Goal: Task Accomplishment & Management: Complete application form

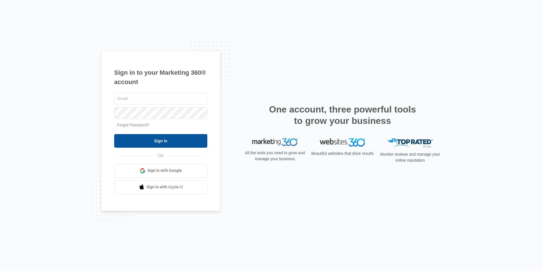
type input "[PERSON_NAME][EMAIL_ADDRESS][DOMAIN_NAME]"
click at [158, 145] on input "Sign In" at bounding box center [160, 141] width 93 height 14
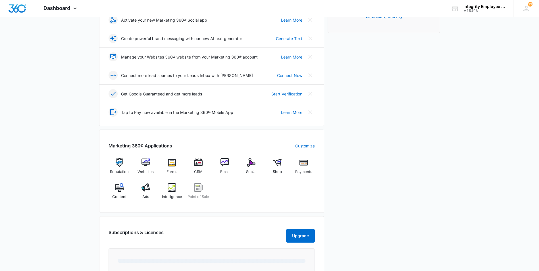
scroll to position [114, 0]
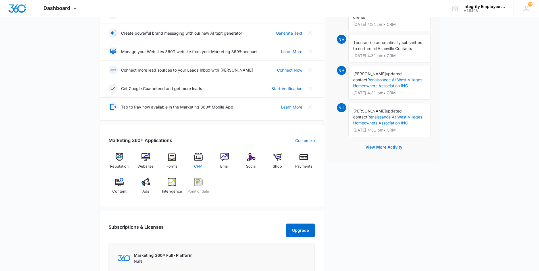
click at [199, 158] on img at bounding box center [198, 157] width 9 height 9
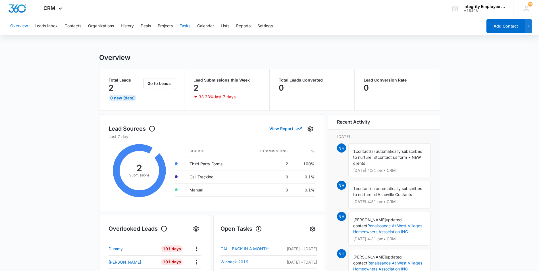
click at [184, 27] on button "Tasks" at bounding box center [184, 26] width 11 height 18
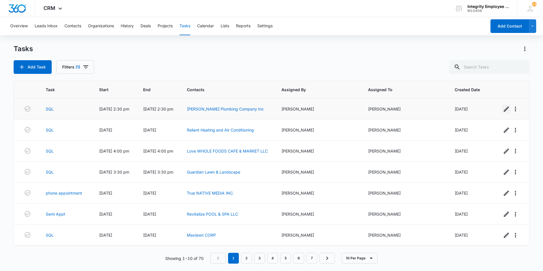
click at [504, 110] on icon "button" at bounding box center [506, 108] width 5 height 5
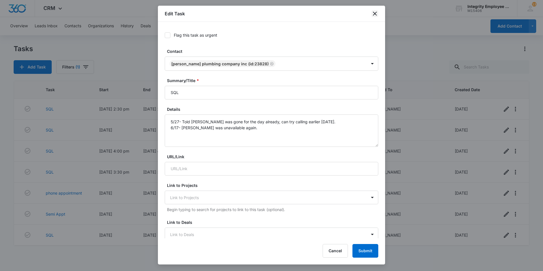
click at [375, 16] on icon "close" at bounding box center [374, 13] width 7 height 7
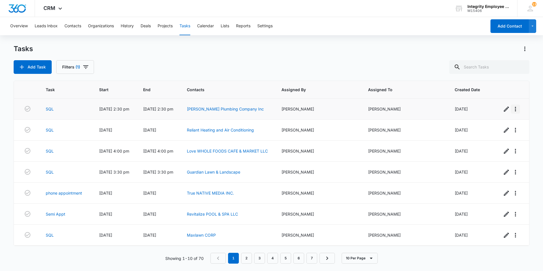
click at [512, 112] on icon "button" at bounding box center [515, 109] width 7 height 7
click at [511, 126] on div "Delete" at bounding box center [515, 125] width 12 height 4
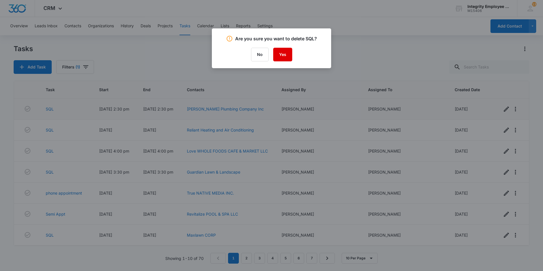
click at [285, 54] on button "Yes" at bounding box center [282, 55] width 19 height 14
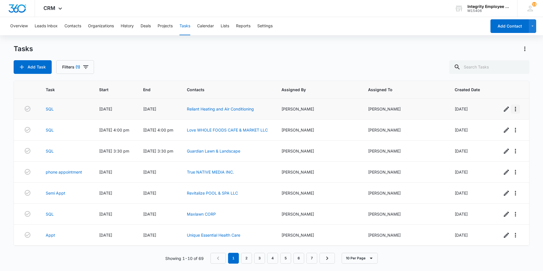
click at [515, 109] on icon "button" at bounding box center [515, 109] width 1 height 5
click at [514, 125] on div "Delete" at bounding box center [515, 125] width 12 height 4
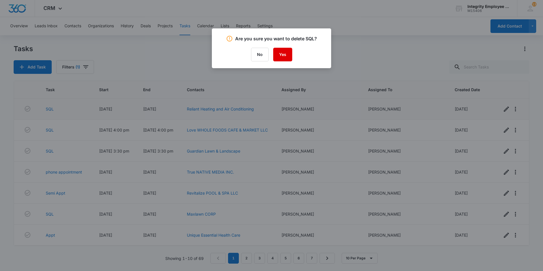
click at [286, 55] on button "Yes" at bounding box center [282, 55] width 19 height 14
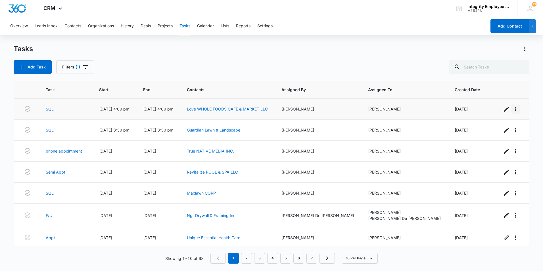
click at [512, 110] on icon "button" at bounding box center [515, 109] width 7 height 7
click at [514, 124] on div "Delete" at bounding box center [515, 125] width 12 height 4
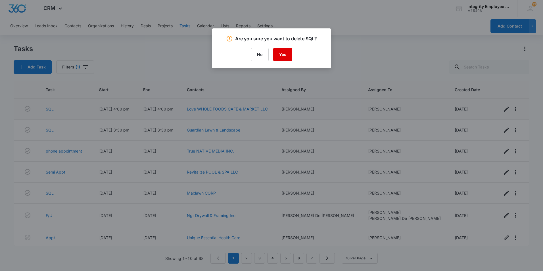
click at [277, 55] on button "Yes" at bounding box center [282, 55] width 19 height 14
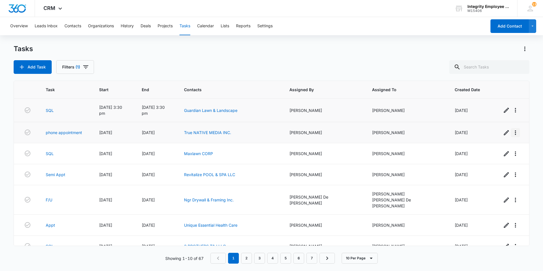
click at [515, 131] on icon "button" at bounding box center [515, 132] width 1 height 5
click at [514, 146] on div "Delete" at bounding box center [513, 146] width 12 height 4
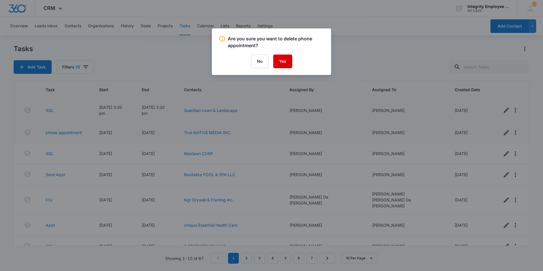
click at [282, 62] on button "Yes" at bounding box center [282, 62] width 19 height 14
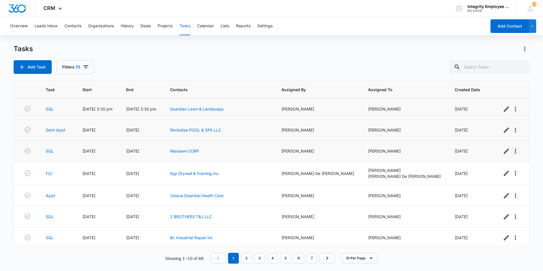
click at [515, 151] on icon "button" at bounding box center [515, 151] width 1 height 5
click at [509, 165] on div "Delete" at bounding box center [511, 167] width 12 height 4
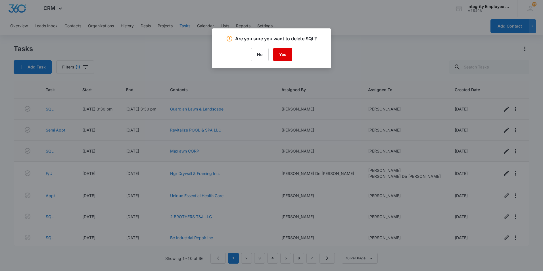
click at [283, 57] on button "Yes" at bounding box center [282, 55] width 19 height 14
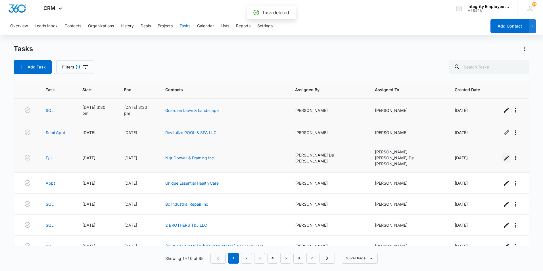
click at [503, 154] on icon "button" at bounding box center [506, 157] width 7 height 7
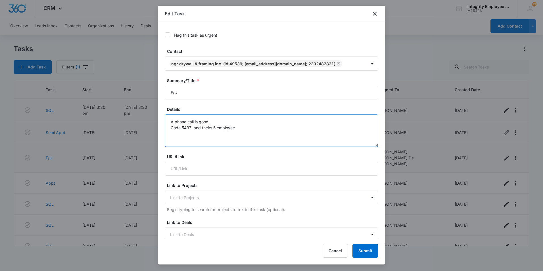
click at [248, 127] on textarea "A phone call is good. Code 5437 and theirs 5 employee" at bounding box center [272, 130] width 214 height 32
click at [318, 119] on textarea "A phone call is good. Code 5437 and theirs 5 employee" at bounding box center [272, 130] width 214 height 32
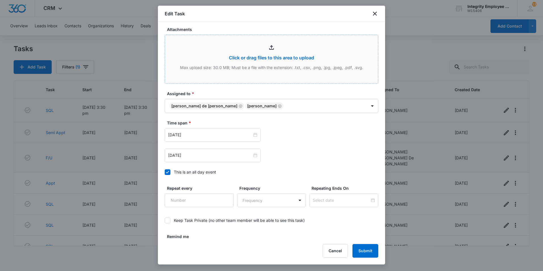
scroll to position [256, 0]
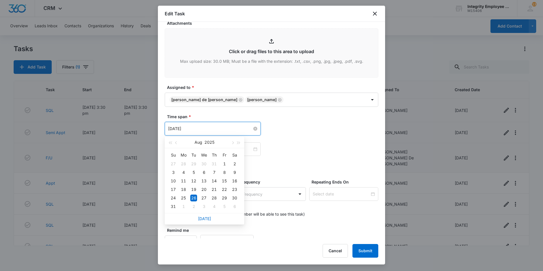
click at [207, 129] on input "[DATE]" at bounding box center [210, 128] width 84 height 6
click at [233, 144] on button "button" at bounding box center [232, 142] width 6 height 11
type input "[DATE]"
click at [215, 180] on div "18" at bounding box center [214, 180] width 7 height 7
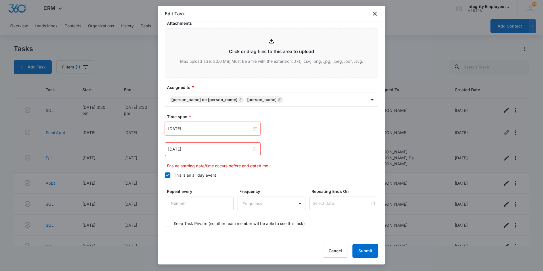
click at [216, 144] on div "[DATE]" at bounding box center [213, 149] width 96 height 14
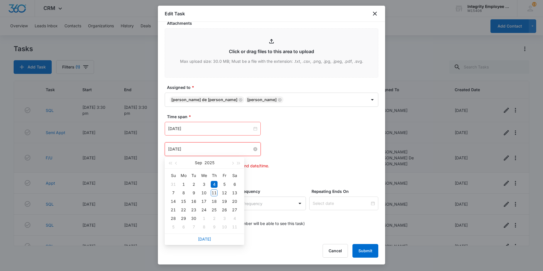
click at [214, 150] on input "[DATE]" at bounding box center [210, 149] width 84 height 6
type input "[DATE]"
click at [215, 204] on div "18" at bounding box center [214, 201] width 7 height 7
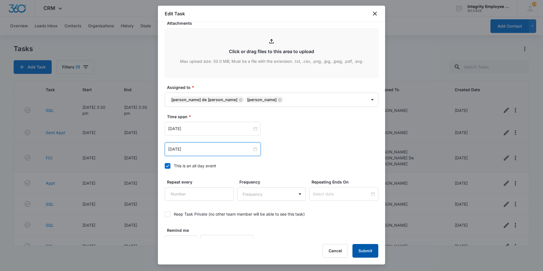
click at [363, 250] on button "Submit" at bounding box center [365, 251] width 26 height 14
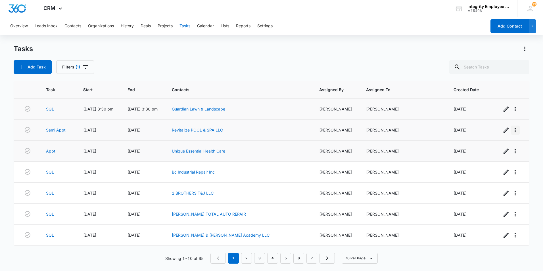
click at [514, 129] on icon "button" at bounding box center [514, 130] width 1 height 5
click at [518, 145] on div "Delete" at bounding box center [515, 146] width 12 height 4
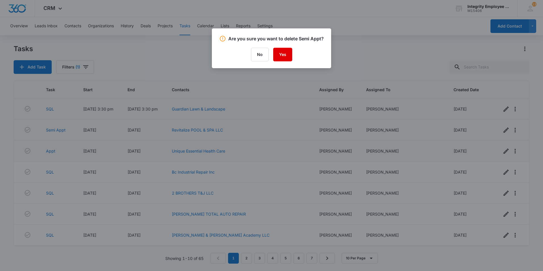
click at [280, 59] on button "Yes" at bounding box center [282, 55] width 19 height 14
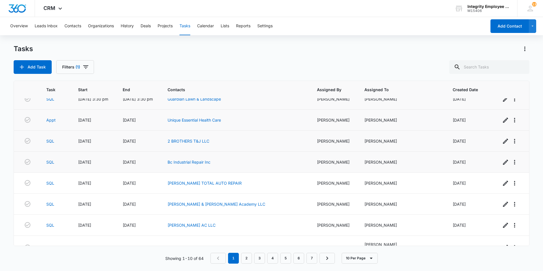
scroll to position [0, 0]
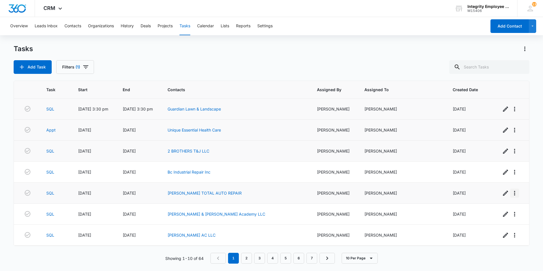
click at [511, 194] on icon "button" at bounding box center [514, 193] width 7 height 7
click at [517, 209] on div "Delete" at bounding box center [514, 209] width 12 height 4
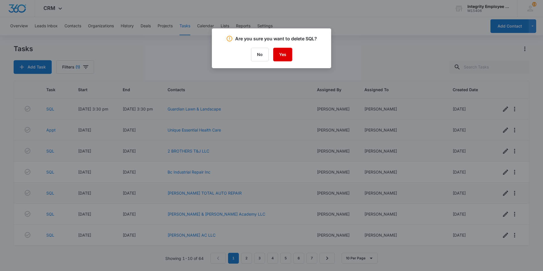
click at [283, 55] on button "Yes" at bounding box center [282, 55] width 19 height 14
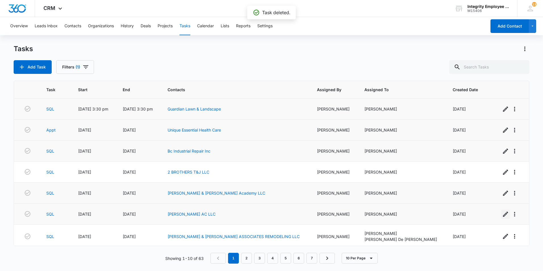
click at [502, 216] on icon "button" at bounding box center [505, 214] width 7 height 7
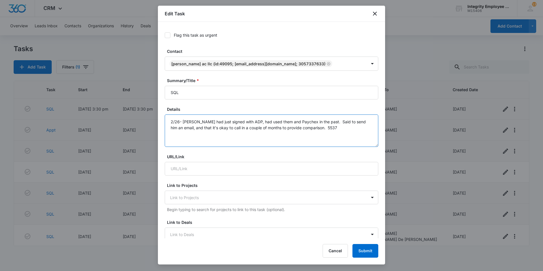
click at [316, 131] on textarea "2/26- [PERSON_NAME] had just signed with ADP, had used them and Paychex in the …" at bounding box center [272, 130] width 214 height 32
click at [374, 13] on icon "close" at bounding box center [374, 13] width 7 height 7
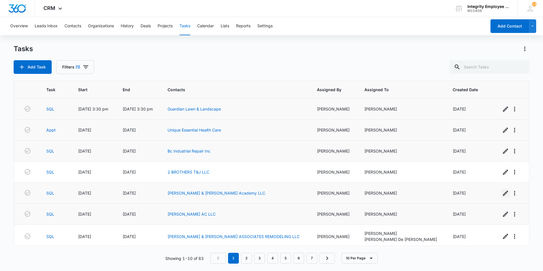
click at [503, 194] on icon "button" at bounding box center [505, 193] width 5 height 5
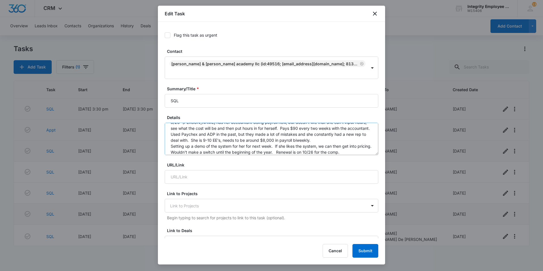
scroll to position [12, 0]
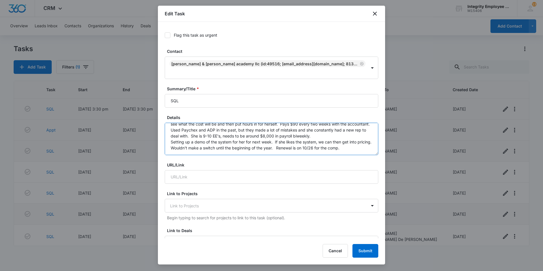
click at [361, 141] on textarea "8/26- [PERSON_NAME] has her accountant doing payroll now, but doesn't like that…" at bounding box center [272, 139] width 214 height 32
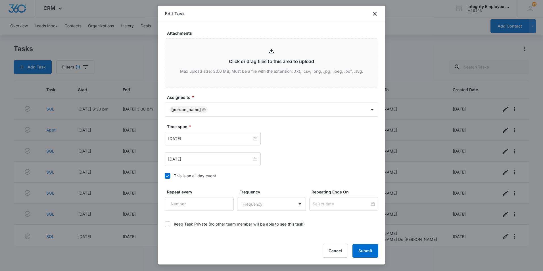
scroll to position [266, 0]
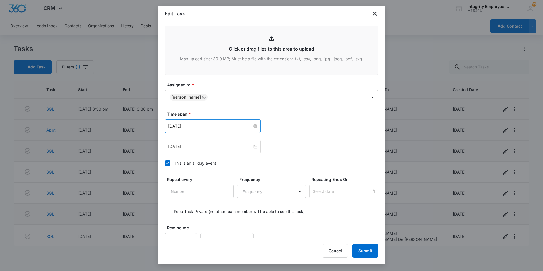
type textarea "8/26- [PERSON_NAME] has her accountant doing payroll now, but doesn't like that…"
click at [217, 123] on input "[DATE]" at bounding box center [210, 126] width 84 height 6
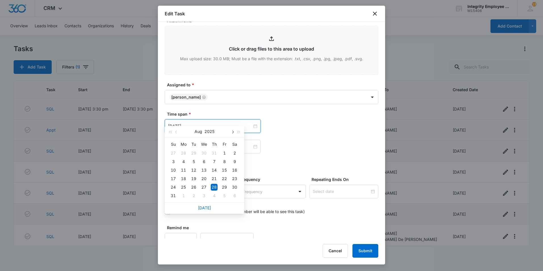
click at [232, 131] on span "button" at bounding box center [232, 132] width 3 height 3
type input "[DATE]"
click at [214, 187] on div "27" at bounding box center [214, 187] width 7 height 7
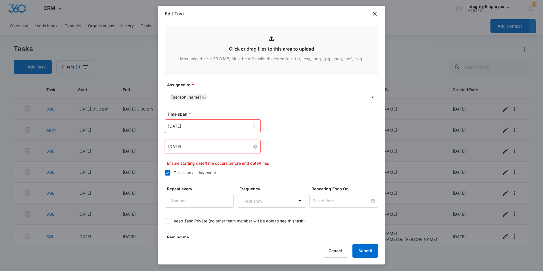
click at [214, 143] on input "[DATE]" at bounding box center [210, 146] width 84 height 6
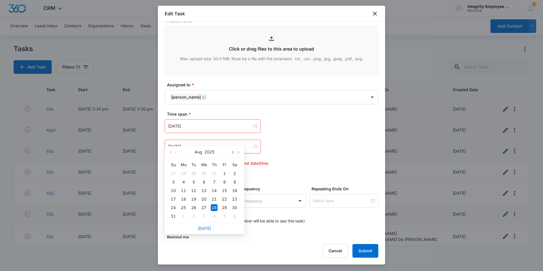
click at [233, 152] on span "button" at bounding box center [232, 152] width 3 height 3
type input "[DATE]"
click at [213, 206] on div "27" at bounding box center [214, 207] width 7 height 7
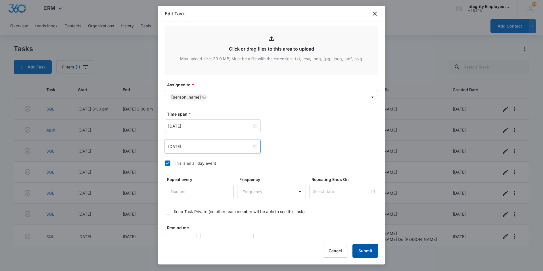
click at [359, 250] on button "Submit" at bounding box center [365, 251] width 26 height 14
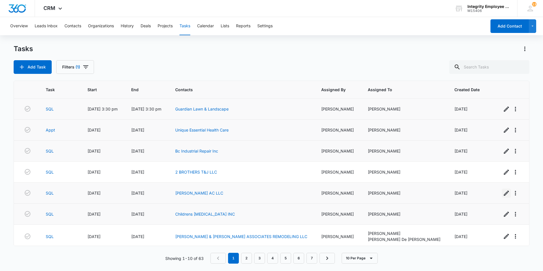
click at [504, 193] on icon "button" at bounding box center [506, 193] width 5 height 5
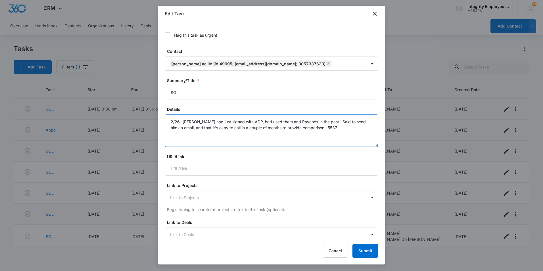
click at [318, 130] on textarea "2/26- [PERSON_NAME] had just signed with ADP, had used them and Paychex in the …" at bounding box center [272, 130] width 214 height 32
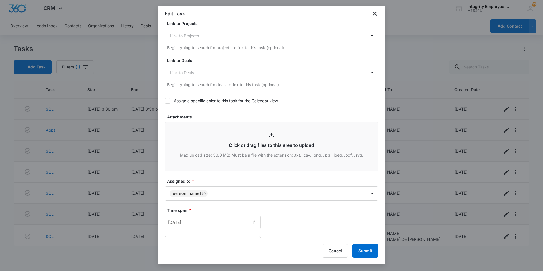
scroll to position [170, 0]
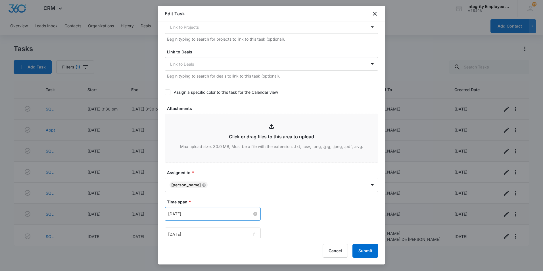
type textarea "2/26- [PERSON_NAME] had just signed with ADP, had used them and Paychex in the …"
click at [199, 214] on input "[DATE]" at bounding box center [210, 214] width 84 height 6
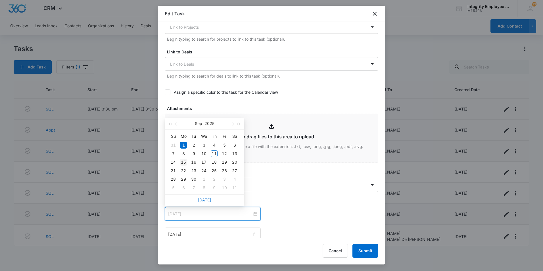
type input "[DATE]"
drag, startPoint x: 185, startPoint y: 161, endPoint x: 188, endPoint y: 162, distance: 3.2
click at [185, 161] on div "15" at bounding box center [183, 162] width 7 height 7
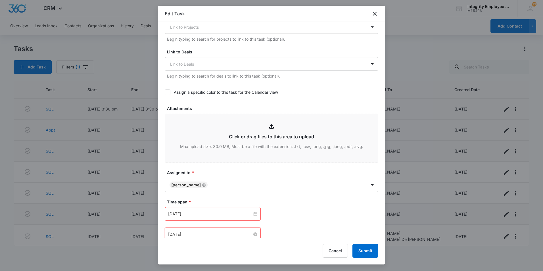
click at [203, 234] on input "[DATE]" at bounding box center [210, 234] width 84 height 6
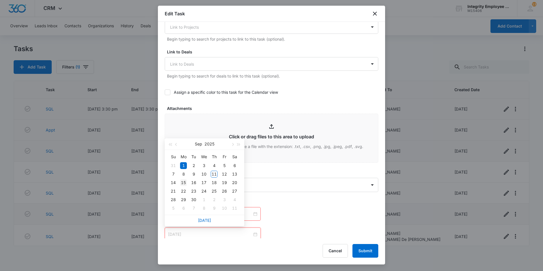
type input "[DATE]"
click at [183, 182] on div "15" at bounding box center [183, 182] width 7 height 7
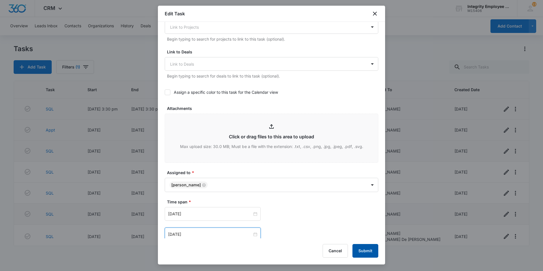
click at [371, 253] on button "Submit" at bounding box center [365, 251] width 26 height 14
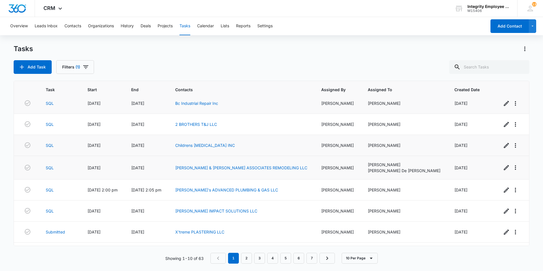
scroll to position [57, 0]
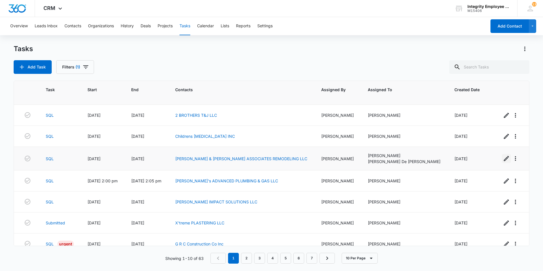
click at [503, 159] on icon "button" at bounding box center [506, 158] width 7 height 7
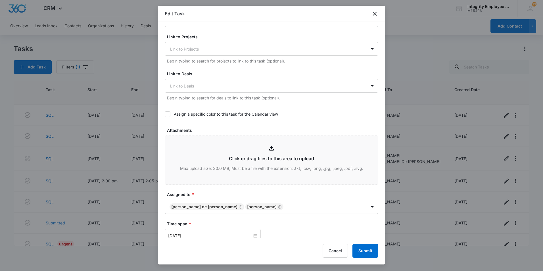
scroll to position [227, 0]
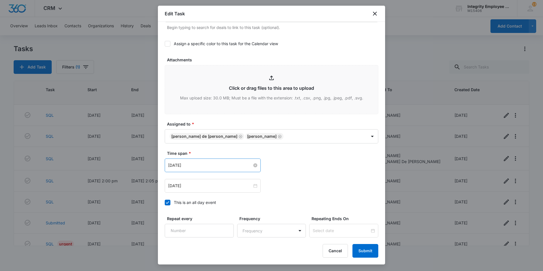
click at [205, 165] on input "[DATE]" at bounding box center [210, 165] width 84 height 6
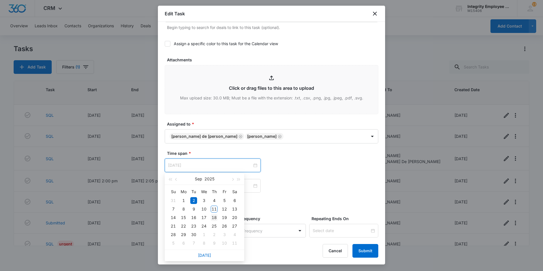
type input "[DATE]"
click at [214, 219] on div "18" at bounding box center [214, 217] width 7 height 7
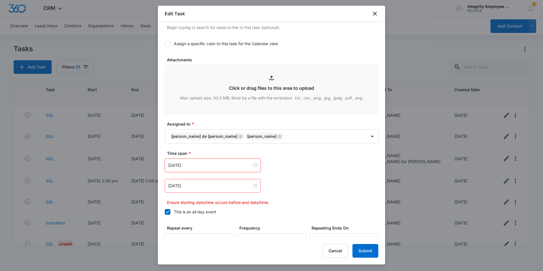
click at [202, 181] on div "[DATE]" at bounding box center [213, 186] width 96 height 14
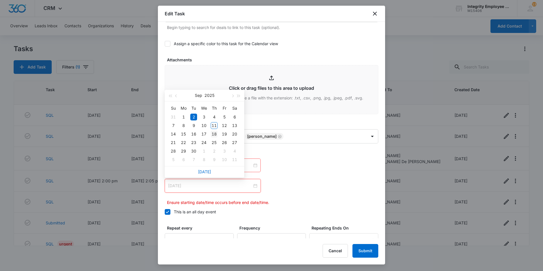
type input "[DATE]"
click at [216, 134] on div "18" at bounding box center [214, 134] width 7 height 7
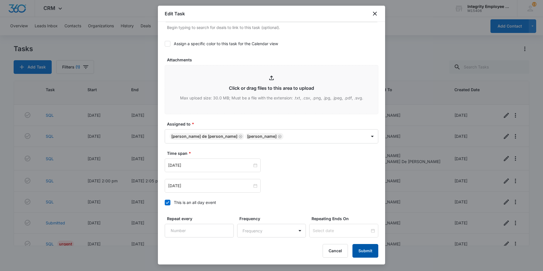
click at [367, 250] on button "Submit" at bounding box center [365, 251] width 26 height 14
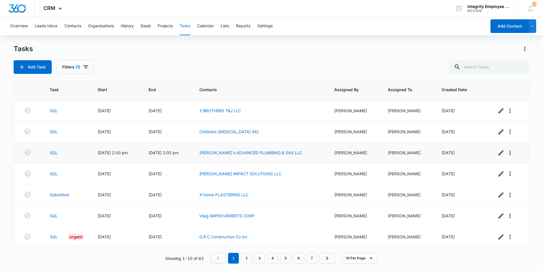
scroll to position [63, 0]
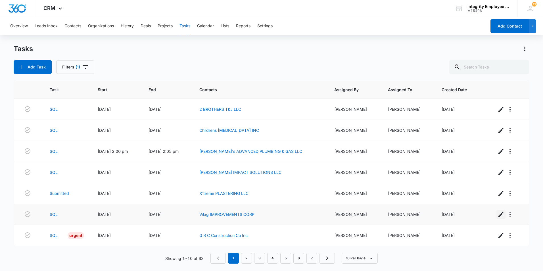
click at [497, 211] on icon "button" at bounding box center [500, 214] width 7 height 7
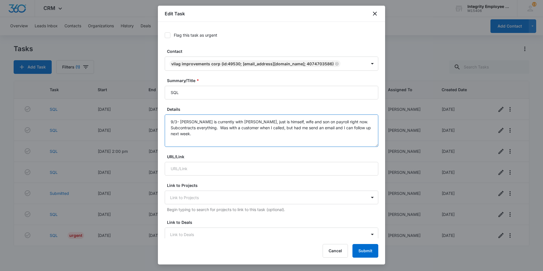
click at [368, 126] on textarea "9/3- [PERSON_NAME] is currently with [PERSON_NAME], just is himself, wife and s…" at bounding box center [272, 130] width 214 height 32
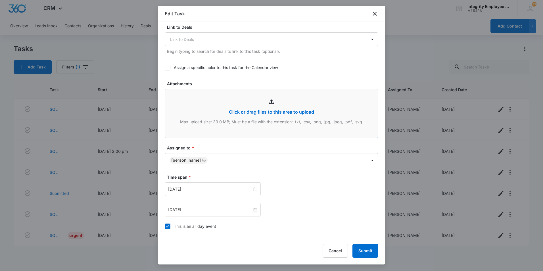
scroll to position [266, 0]
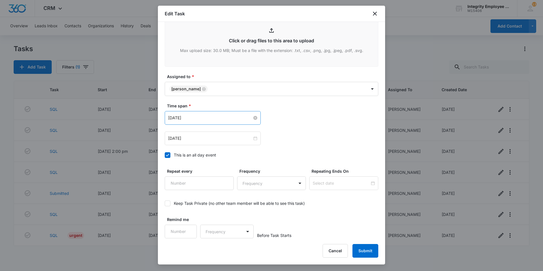
type textarea "9/3- [PERSON_NAME] is currently with [PERSON_NAME], just is himself, wife and s…"
click at [219, 120] on input "[DATE]" at bounding box center [210, 118] width 84 height 6
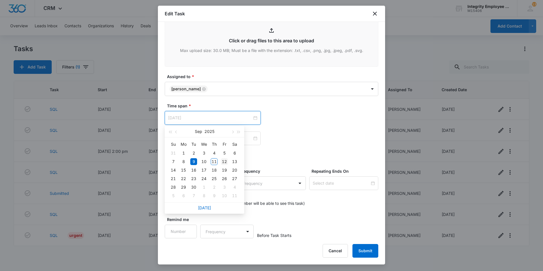
type input "[DATE]"
click at [225, 160] on div "12" at bounding box center [224, 161] width 7 height 7
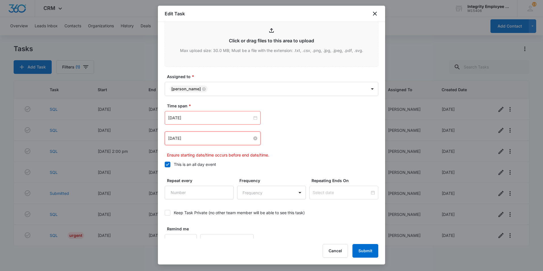
click at [210, 139] on input "[DATE]" at bounding box center [210, 138] width 84 height 6
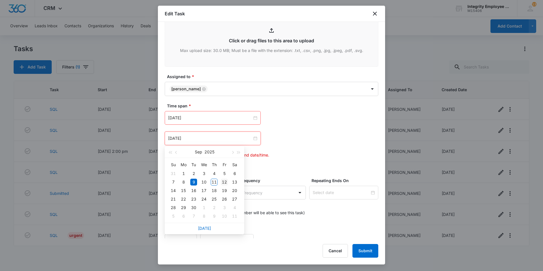
type input "[DATE]"
click at [225, 182] on div "12" at bounding box center [224, 182] width 7 height 7
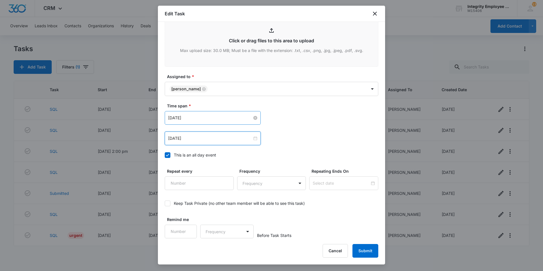
click at [223, 120] on input "[DATE]" at bounding box center [210, 118] width 84 height 6
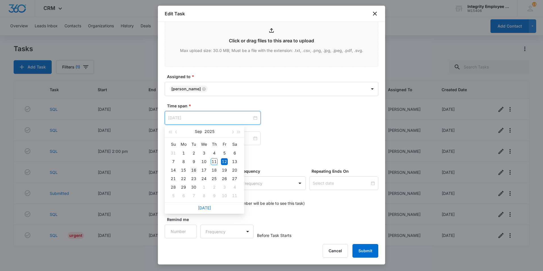
type input "[DATE]"
click at [193, 168] on div "16" at bounding box center [193, 170] width 7 height 7
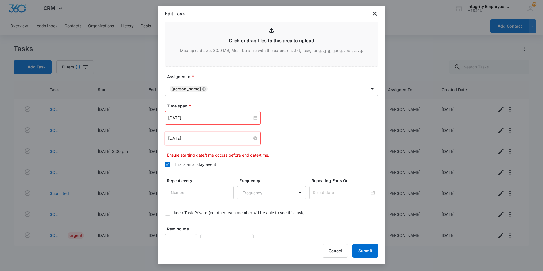
click at [215, 137] on input "[DATE]" at bounding box center [210, 138] width 84 height 6
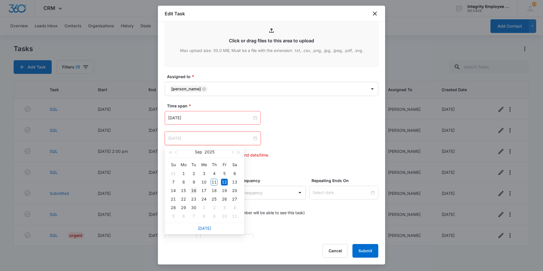
type input "[DATE]"
click at [193, 190] on div "16" at bounding box center [193, 190] width 7 height 7
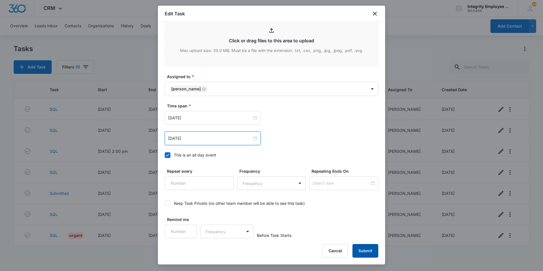
click at [365, 249] on button "Submit" at bounding box center [365, 251] width 26 height 14
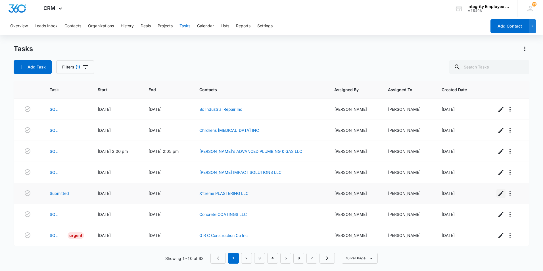
click at [497, 193] on icon "button" at bounding box center [500, 193] width 7 height 7
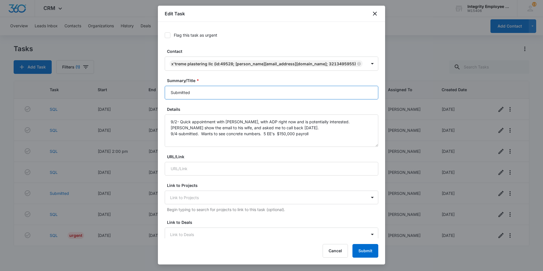
click at [229, 94] on input "Submitted" at bounding box center [272, 93] width 214 height 14
type input "S"
type input "Closing"
click at [324, 132] on textarea "9/2- Quick appointment with [PERSON_NAME], with ADP right now and is potentiall…" at bounding box center [272, 130] width 214 height 32
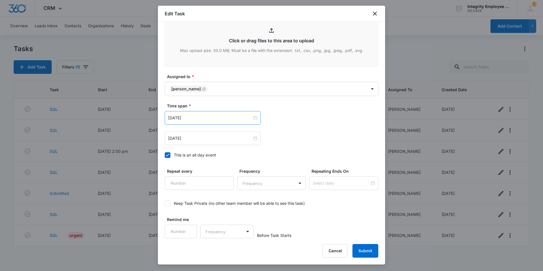
type textarea "9/2- Quick appointment with [PERSON_NAME], with ADP right now and is potentiall…"
click at [210, 122] on div "[DATE]" at bounding box center [213, 118] width 96 height 14
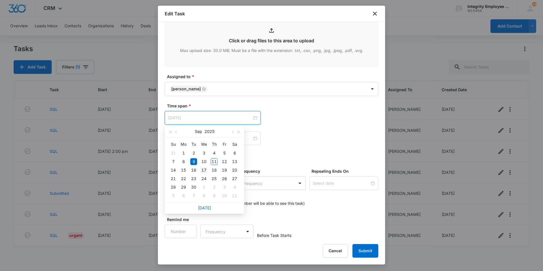
type input "[DATE]"
click at [203, 170] on div "17" at bounding box center [203, 170] width 7 height 7
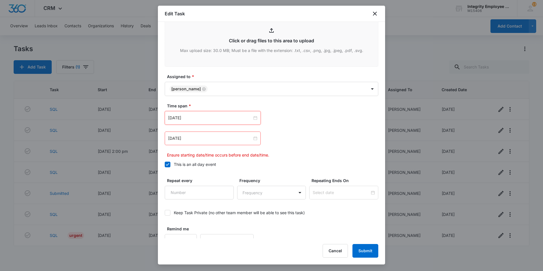
click at [215, 143] on div "[DATE]" at bounding box center [213, 138] width 96 height 14
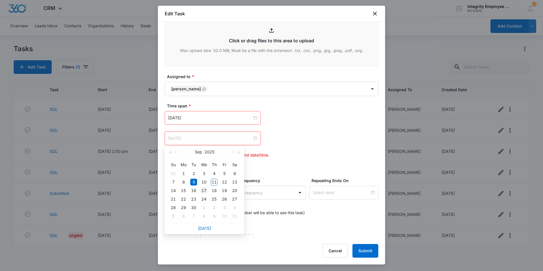
type input "[DATE]"
click at [204, 189] on div "17" at bounding box center [203, 190] width 7 height 7
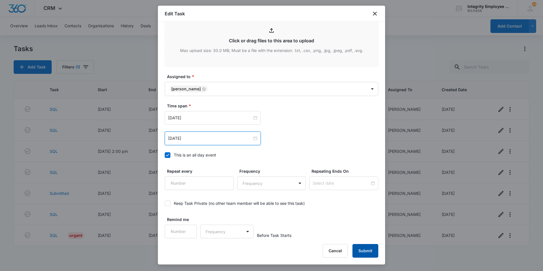
click at [369, 253] on button "Submit" at bounding box center [365, 251] width 26 height 14
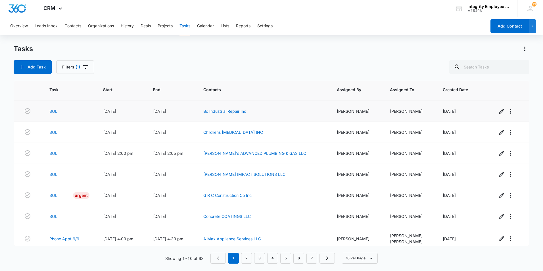
scroll to position [65, 0]
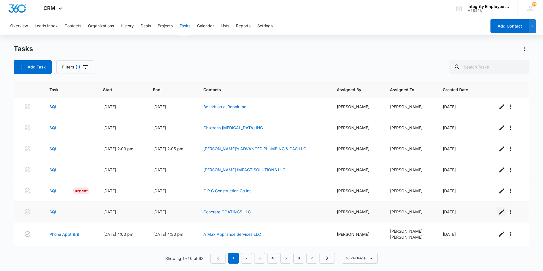
click at [499, 212] on icon "button" at bounding box center [501, 211] width 5 height 5
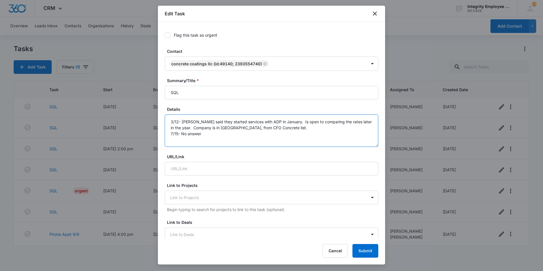
drag, startPoint x: 218, startPoint y: 136, endPoint x: 220, endPoint y: 140, distance: 4.4
click at [220, 140] on textarea "3/12- [PERSON_NAME] said they started services with ADP in January. Is open to …" at bounding box center [272, 130] width 214 height 32
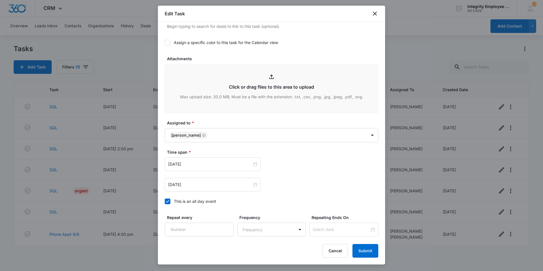
scroll to position [227, 0]
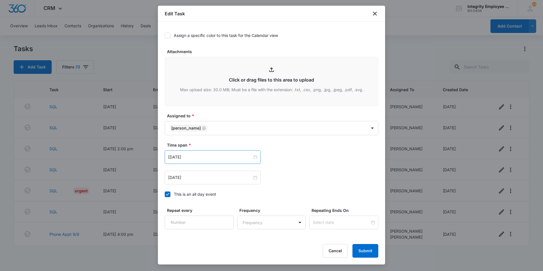
type textarea "3/12- [PERSON_NAME] said they started services with ADP in January. Is open to …"
click at [204, 153] on div "[DATE]" at bounding box center [213, 157] width 96 height 14
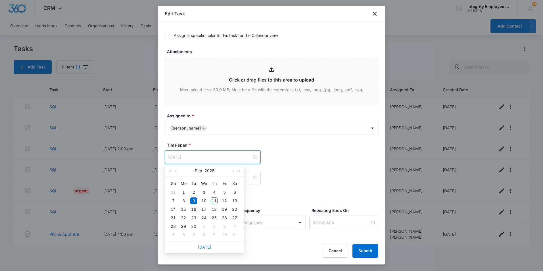
type input "[DATE]"
click at [192, 209] on div "16" at bounding box center [193, 209] width 7 height 7
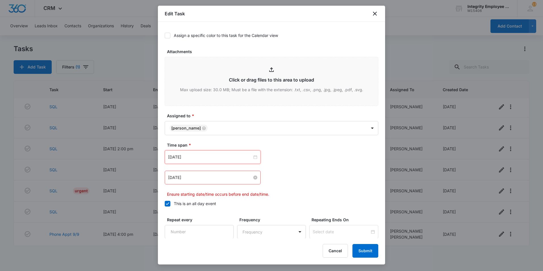
click at [204, 176] on input "[DATE]" at bounding box center [210, 177] width 84 height 6
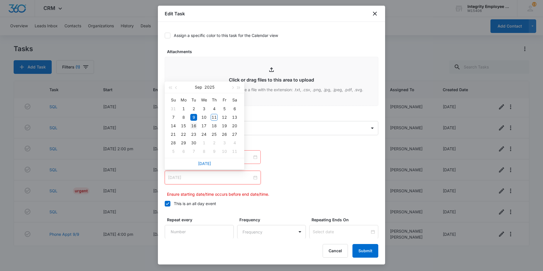
type input "[DATE]"
click at [194, 126] on div "16" at bounding box center [193, 125] width 7 height 7
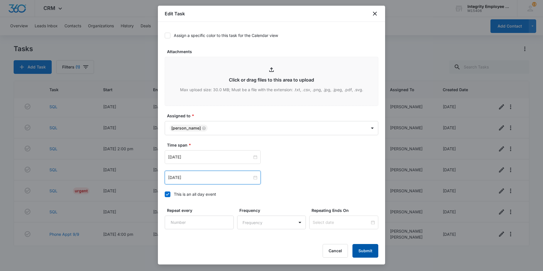
click at [370, 253] on button "Submit" at bounding box center [365, 251] width 26 height 14
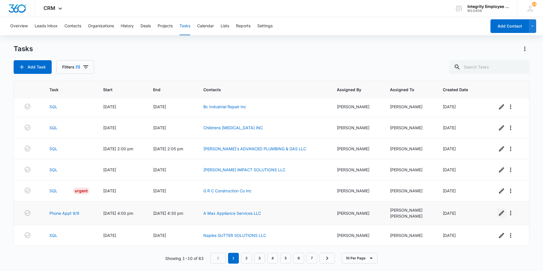
click at [499, 214] on icon "button" at bounding box center [501, 212] width 5 height 5
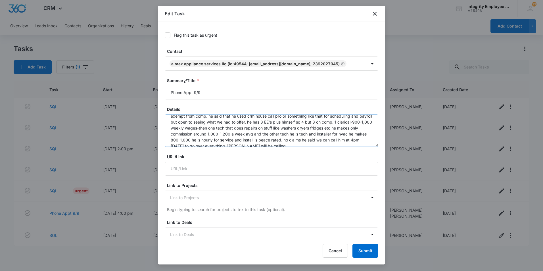
scroll to position [18, 0]
click at [295, 141] on textarea "9/9-got this off [PERSON_NAME] november list-spoke with owner [PERSON_NAME] he …" at bounding box center [272, 130] width 214 height 32
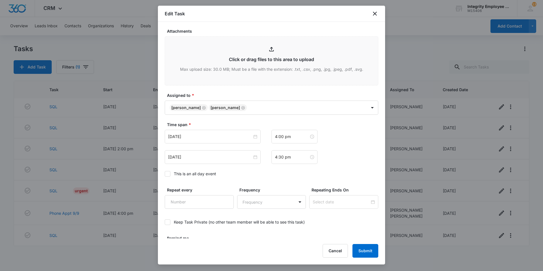
scroll to position [256, 0]
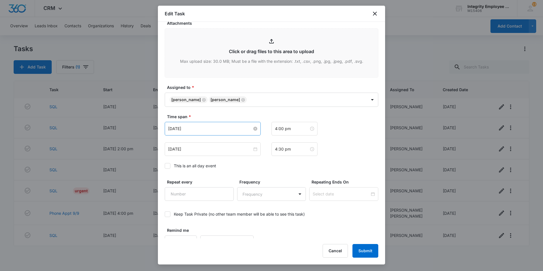
type textarea "9/9-got this off [PERSON_NAME] november list-spoke with owner [PERSON_NAME] he …"
click at [220, 131] on input "[DATE]" at bounding box center [210, 128] width 84 height 6
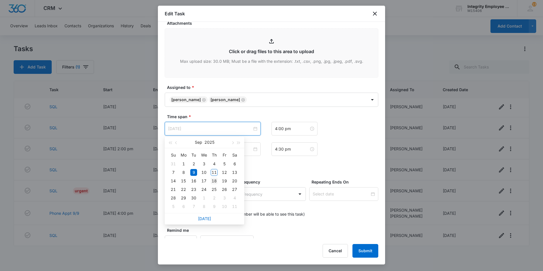
type input "[DATE]"
click at [214, 180] on div "18" at bounding box center [214, 180] width 7 height 7
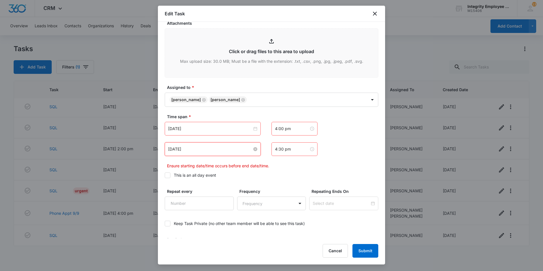
click at [211, 152] on input "[DATE]" at bounding box center [210, 149] width 84 height 6
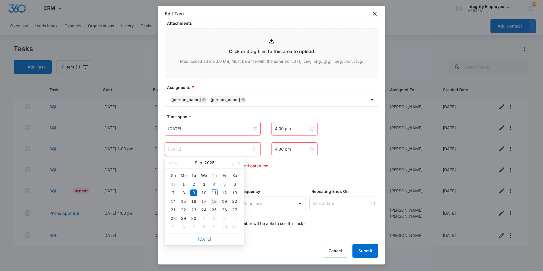
type input "[DATE]"
click at [215, 202] on div "18" at bounding box center [214, 201] width 7 height 7
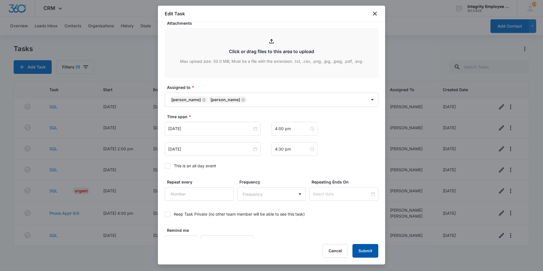
click at [359, 251] on button "Submit" at bounding box center [365, 251] width 26 height 14
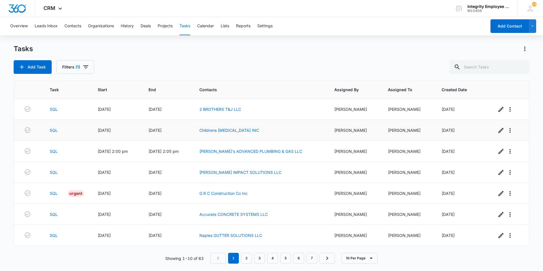
scroll to position [63, 0]
click at [497, 235] on icon "button" at bounding box center [500, 235] width 7 height 7
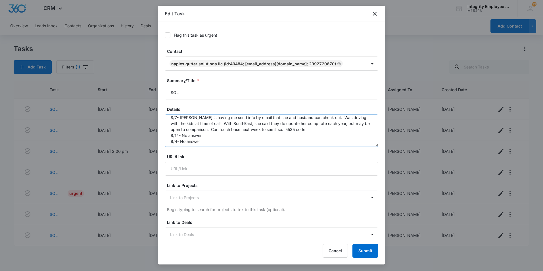
scroll to position [0, 0]
click at [374, 13] on icon "close" at bounding box center [375, 14] width 4 height 4
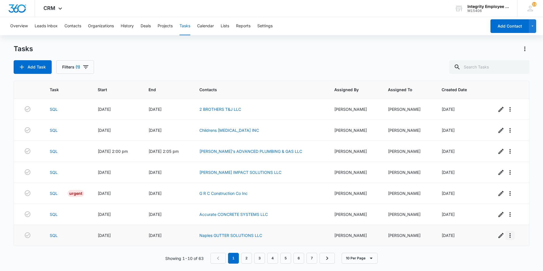
click at [509, 235] on icon "button" at bounding box center [509, 235] width 1 height 5
click at [513, 252] on div "Delete" at bounding box center [514, 251] width 12 height 4
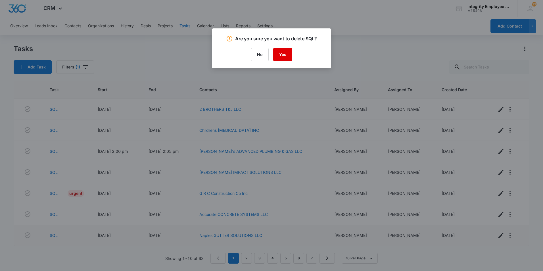
click at [284, 57] on button "Yes" at bounding box center [282, 55] width 19 height 14
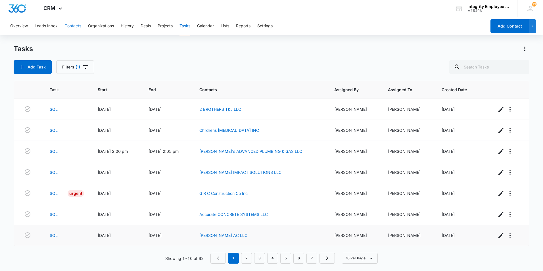
click at [76, 24] on button "Contacts" at bounding box center [72, 26] width 17 height 18
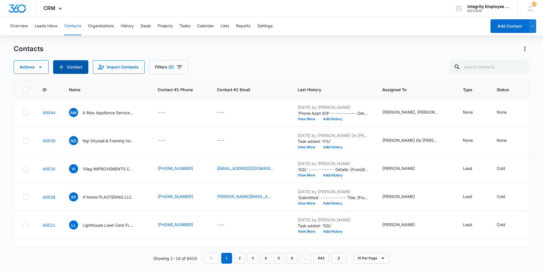
click at [75, 63] on button "Contact" at bounding box center [70, 67] width 35 height 14
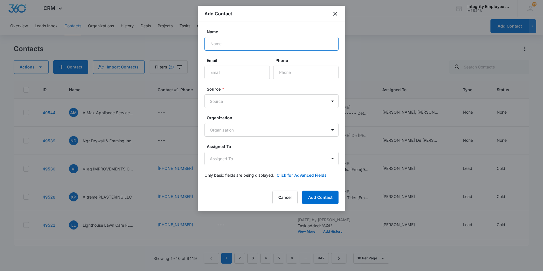
click at [238, 44] on input "Name" at bounding box center [271, 44] width 134 height 14
paste input "20 20 SERVICES LLC"
type input "20 20 SERVICES LLC"
click at [284, 73] on input "Phone" at bounding box center [305, 73] width 65 height 14
paste input "[PHONE_NUMBER]"
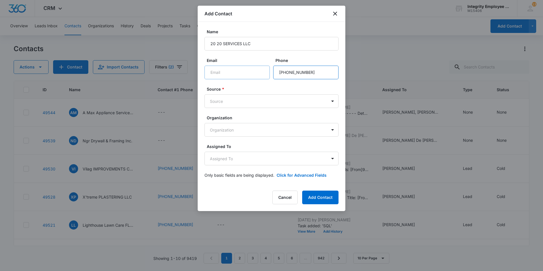
type input "[PHONE_NUMBER]"
click at [232, 72] on input "Email" at bounding box center [236, 73] width 65 height 14
type input "alfjdsakjfhlkjdsahflkj"
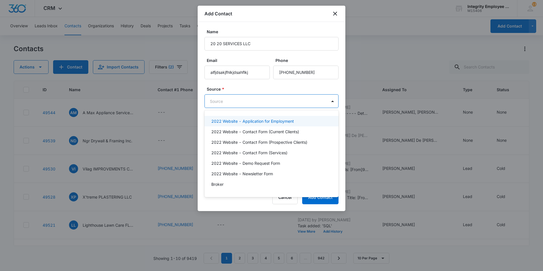
click at [237, 103] on body "CRM Apps Reputation Websites Forms CRM Email Social Shop Payments POS Content A…" at bounding box center [271, 135] width 543 height 271
click at [239, 101] on div at bounding box center [271, 135] width 543 height 271
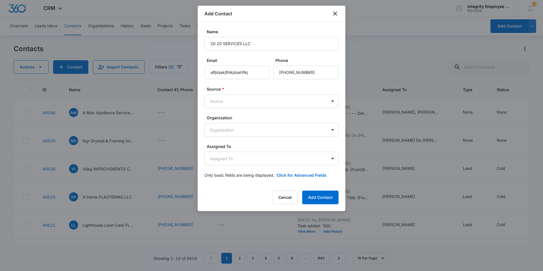
click at [239, 101] on body "CRM Apps Reputation Websites Forms CRM Email Social Shop Payments POS Content A…" at bounding box center [271, 135] width 543 height 271
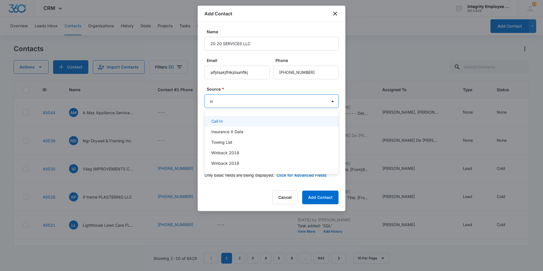
type input "ins"
click at [233, 123] on p "Insurance X Date" at bounding box center [227, 121] width 32 height 6
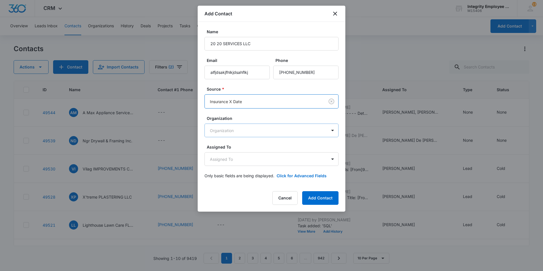
click at [248, 137] on body "CRM Apps Reputation Websites Forms CRM Email Social Shop Payments POS Content A…" at bounding box center [271, 135] width 543 height 271
click at [254, 117] on div at bounding box center [271, 135] width 543 height 271
click at [249, 159] on body "CRM Apps Reputation Websites Forms CRM Email Social Shop Payments POS Content A…" at bounding box center [271, 135] width 543 height 271
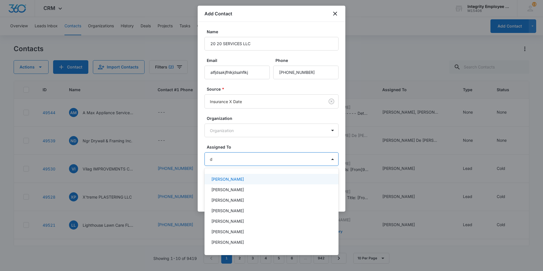
type input "da"
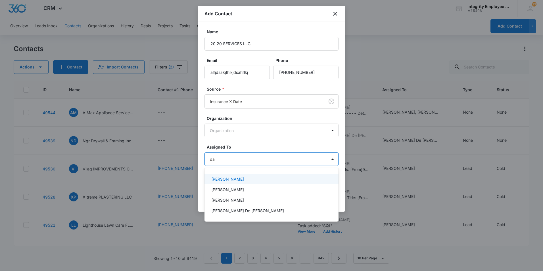
click at [232, 179] on p "[PERSON_NAME]" at bounding box center [227, 179] width 33 height 6
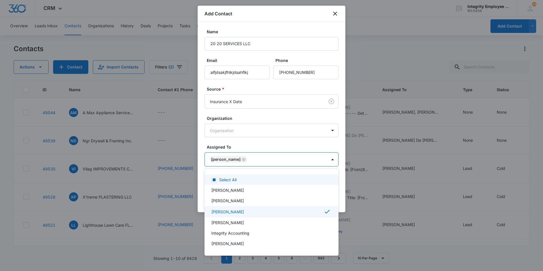
click at [249, 145] on div at bounding box center [271, 135] width 543 height 271
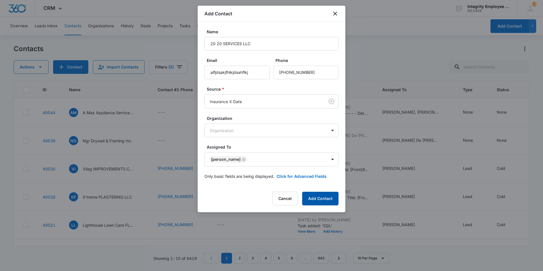
click at [312, 200] on button "Add Contact" at bounding box center [320, 199] width 36 height 14
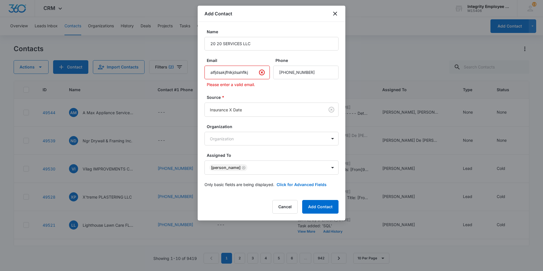
click at [252, 70] on input "alfjdsakjfhlkjdsahflkj" at bounding box center [236, 73] width 65 height 14
type input "a"
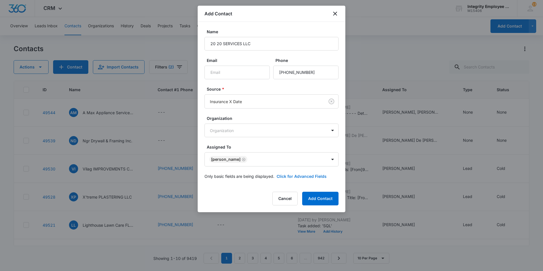
click at [293, 177] on button "Click for Advanced Fields" at bounding box center [302, 176] width 50 height 6
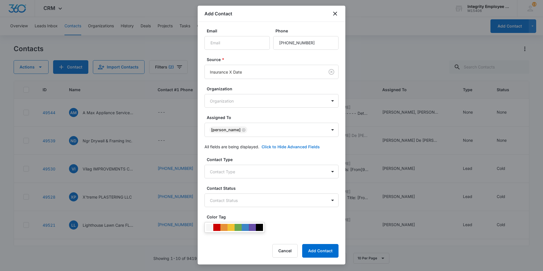
scroll to position [114, 0]
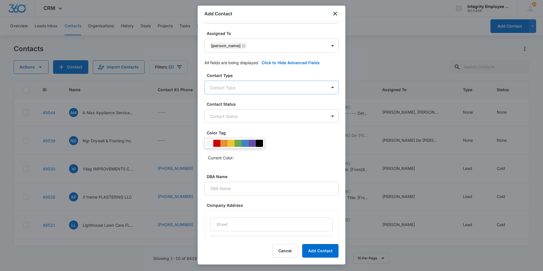
click at [273, 91] on body "CRM Apps Reputation Websites Forms CRM Email Social Shop Payments POS Content A…" at bounding box center [271, 135] width 543 height 271
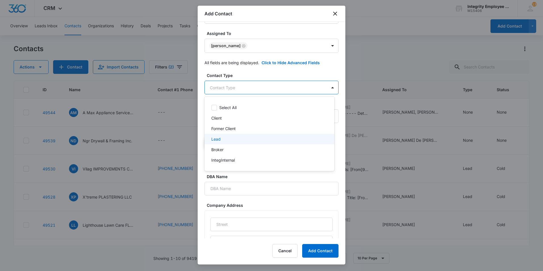
click at [236, 136] on div "Lead" at bounding box center [269, 139] width 130 height 11
click at [271, 73] on div at bounding box center [271, 135] width 543 height 271
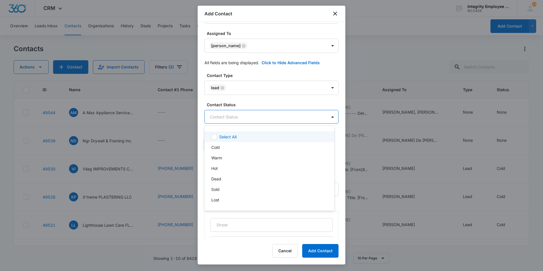
click at [268, 122] on body "CRM Apps Reputation Websites Forms CRM Email Social Shop Payments POS Content A…" at bounding box center [271, 135] width 543 height 271
click at [223, 150] on div "Cold" at bounding box center [268, 147] width 115 height 6
click at [261, 104] on div at bounding box center [271, 135] width 543 height 271
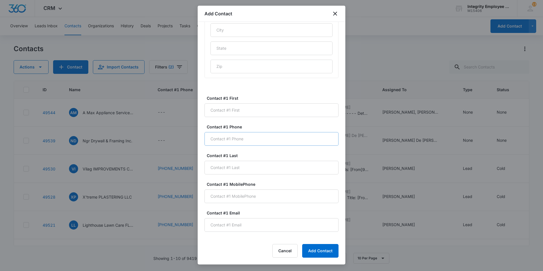
scroll to position [341, 0]
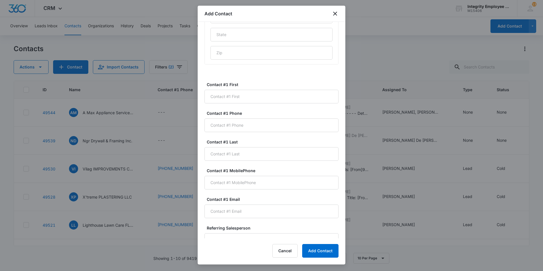
click at [237, 89] on div "Contact #1 First" at bounding box center [271, 92] width 134 height 22
click at [239, 95] on input "Contact #1 First" at bounding box center [271, 97] width 134 height 14
type input "[PERSON_NAME]"
click at [234, 158] on input "Contact #1 Last" at bounding box center [271, 154] width 134 height 14
click at [261, 129] on input "Contact #1 Phone" at bounding box center [271, 125] width 134 height 14
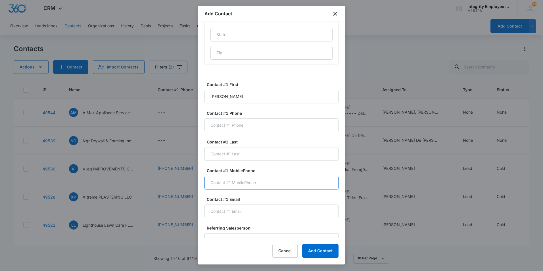
click at [316, 185] on input "Contact #1 MobilePhone" at bounding box center [271, 183] width 134 height 14
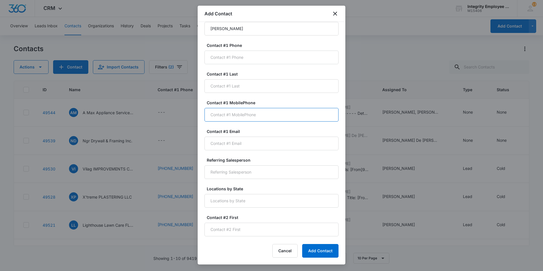
scroll to position [426, 0]
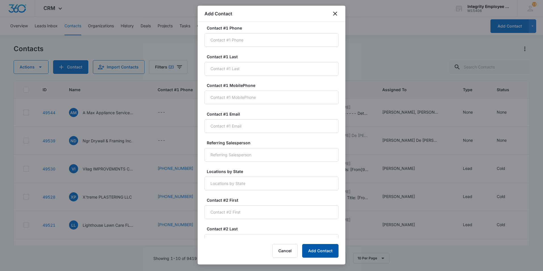
click at [326, 249] on button "Add Contact" at bounding box center [320, 251] width 36 height 14
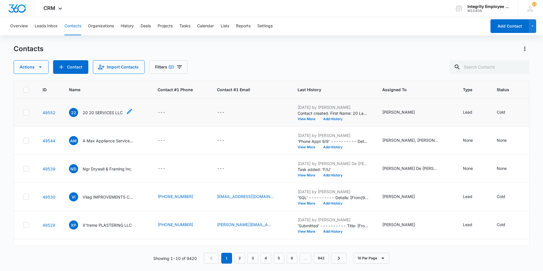
click at [98, 112] on p "20 20 SERVICES LLC" at bounding box center [103, 113] width 40 height 6
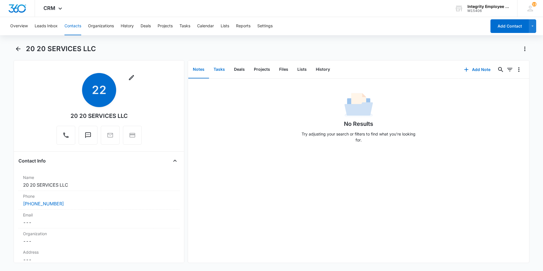
click at [217, 71] on button "Tasks" at bounding box center [219, 70] width 20 height 18
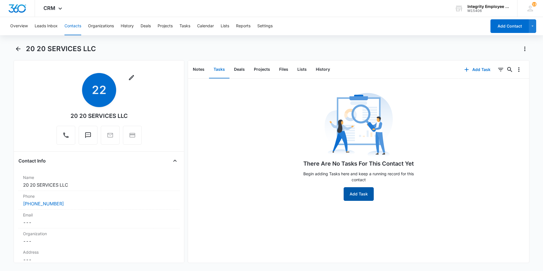
click at [357, 196] on button "Add Task" at bounding box center [359, 194] width 30 height 14
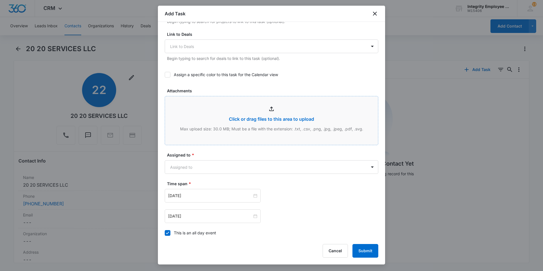
scroll to position [256, 0]
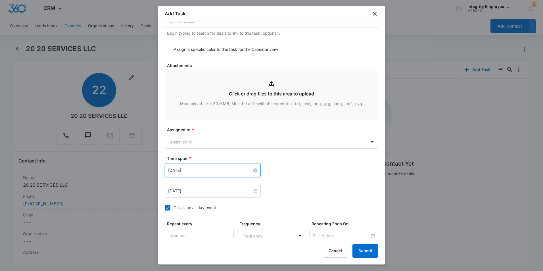
click at [203, 170] on input "[DATE]" at bounding box center [210, 170] width 84 height 6
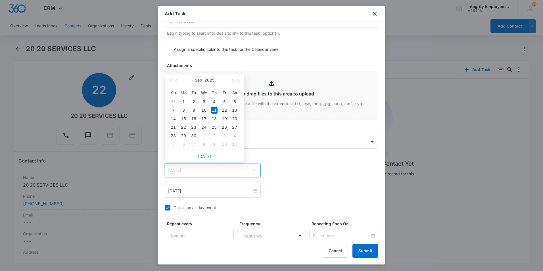
type input "[DATE]"
click at [206, 118] on div "17" at bounding box center [203, 118] width 7 height 7
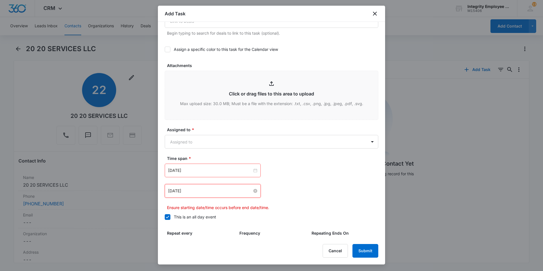
click at [200, 188] on input "[DATE]" at bounding box center [210, 191] width 84 height 6
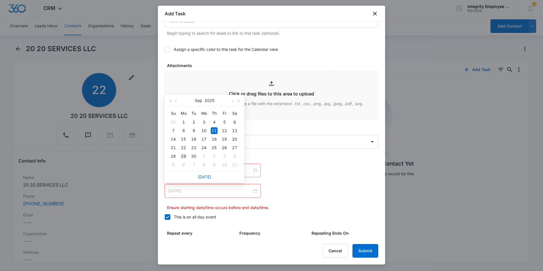
click at [183, 154] on div "29" at bounding box center [183, 156] width 7 height 7
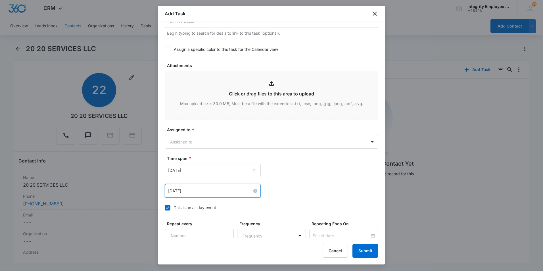
click at [217, 193] on input "[DATE]" at bounding box center [210, 191] width 84 height 6
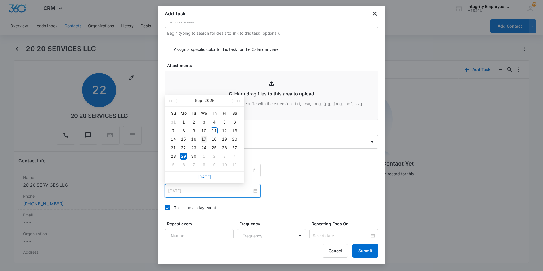
type input "[DATE]"
click at [203, 137] on div "17" at bounding box center [203, 139] width 7 height 7
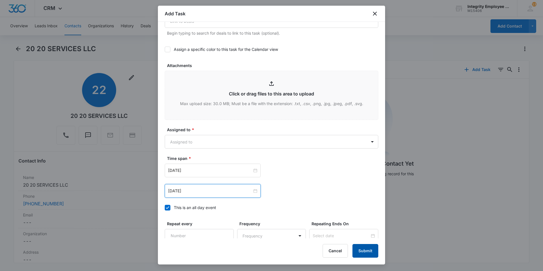
click at [363, 249] on button "Submit" at bounding box center [365, 251] width 26 height 14
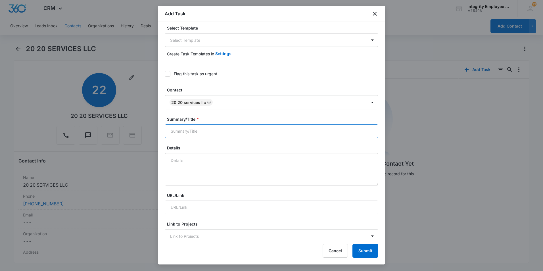
scroll to position [0, 0]
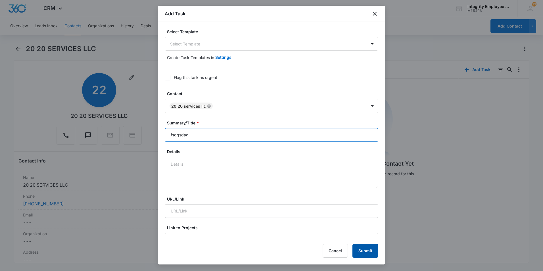
type input "fsdgsdag"
click at [364, 252] on button "Submit" at bounding box center [365, 251] width 26 height 14
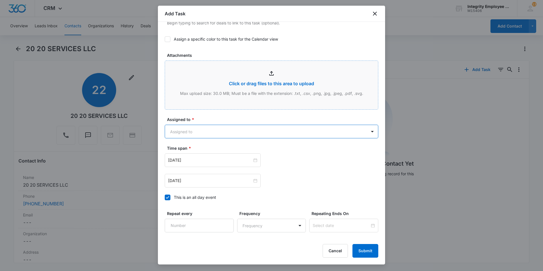
scroll to position [251, 0]
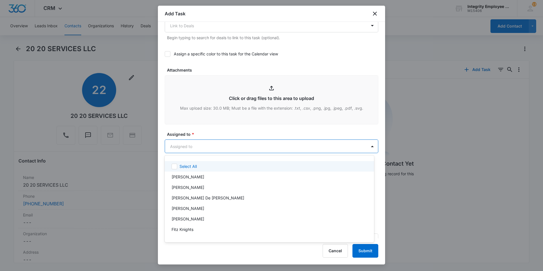
click at [203, 150] on body "CRM Apps Reputation Websites Forms CRM Email Social Shop Payments POS Content A…" at bounding box center [271, 135] width 543 height 271
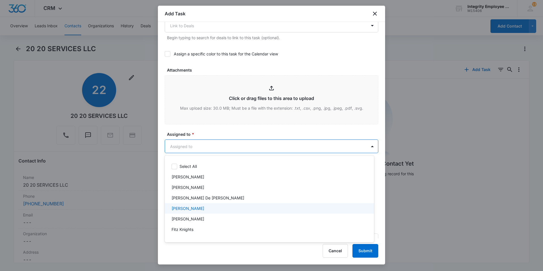
click at [193, 210] on p "[PERSON_NAME]" at bounding box center [187, 208] width 33 height 6
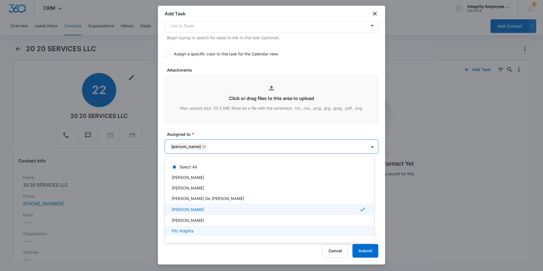
click at [367, 250] on div at bounding box center [271, 135] width 543 height 271
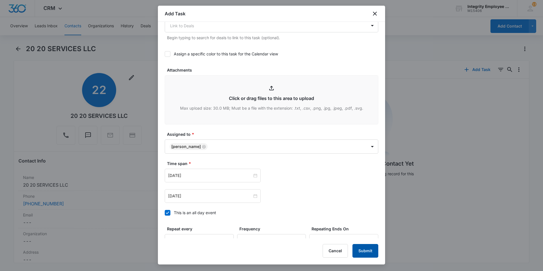
click at [367, 250] on button "Submit" at bounding box center [365, 251] width 26 height 14
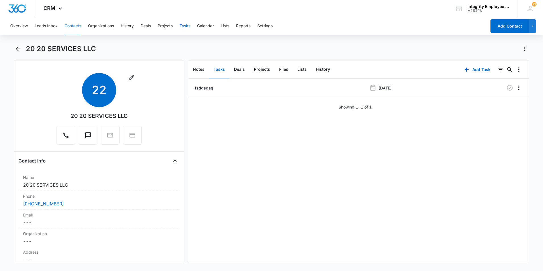
click at [186, 26] on button "Tasks" at bounding box center [184, 26] width 11 height 18
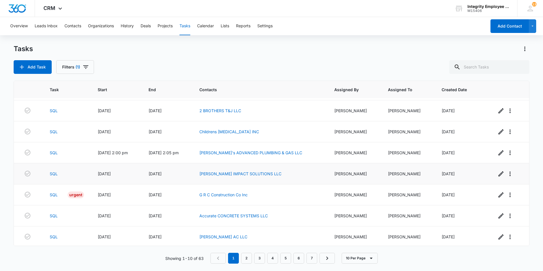
scroll to position [63, 0]
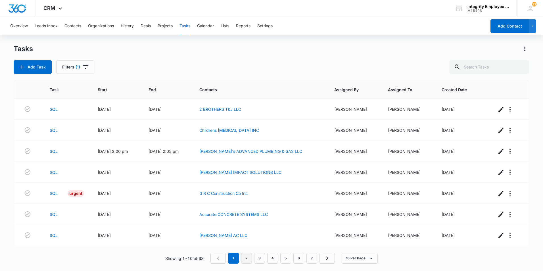
click at [247, 260] on link "2" at bounding box center [246, 258] width 11 height 11
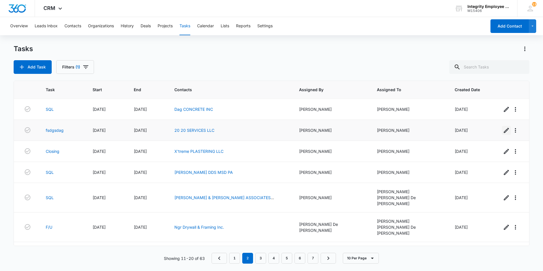
click at [503, 129] on icon "button" at bounding box center [506, 130] width 7 height 7
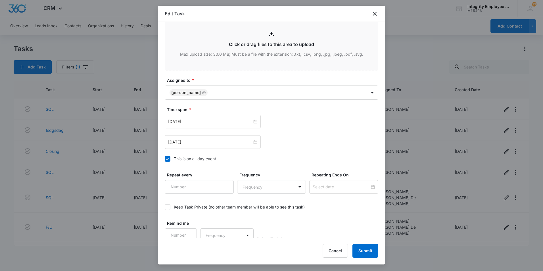
scroll to position [266, 0]
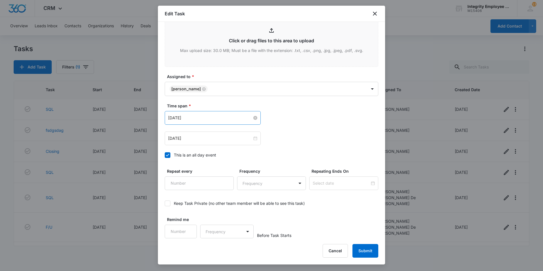
click at [204, 118] on input "[DATE]" at bounding box center [210, 118] width 84 height 6
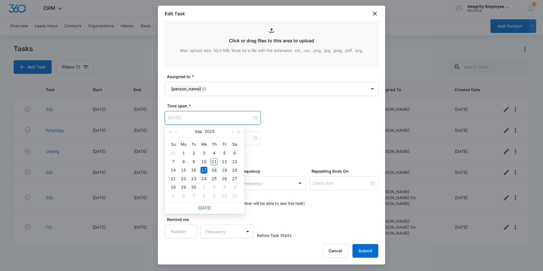
type input "[DATE]"
click at [214, 171] on div "18" at bounding box center [214, 170] width 7 height 7
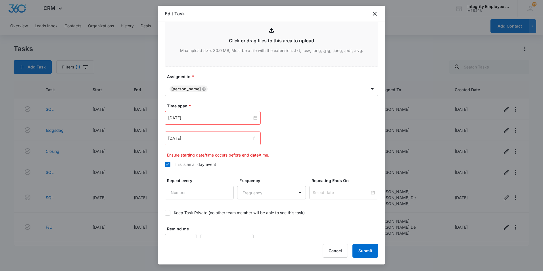
click at [197, 135] on div "[DATE]" at bounding box center [213, 138] width 96 height 14
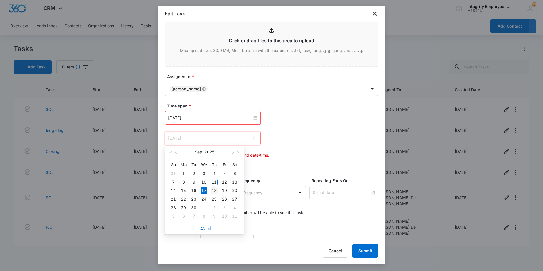
type input "[DATE]"
click at [216, 187] on td "18" at bounding box center [214, 190] width 10 height 9
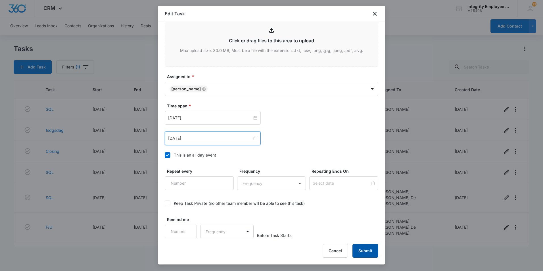
click at [360, 255] on button "Submit" at bounding box center [365, 251] width 26 height 14
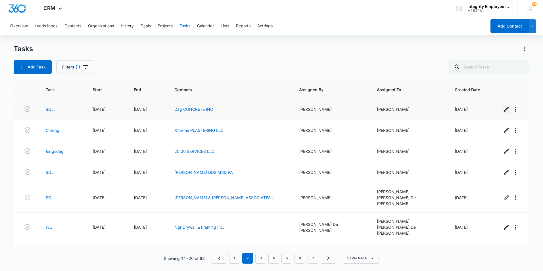
click at [503, 109] on icon "button" at bounding box center [506, 109] width 7 height 7
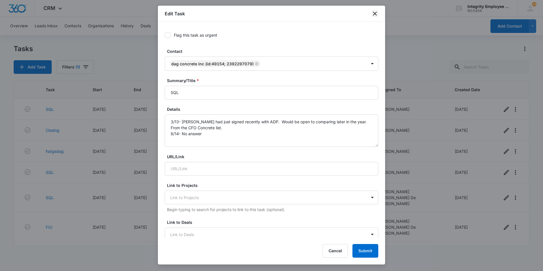
click at [378, 12] on icon "close" at bounding box center [374, 13] width 7 height 7
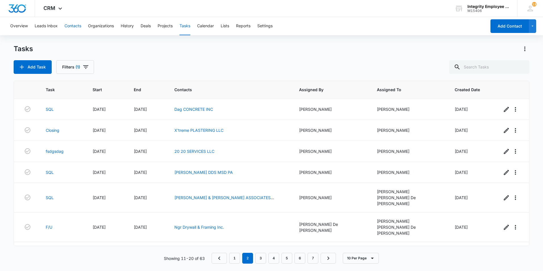
click at [72, 26] on button "Contacts" at bounding box center [72, 26] width 17 height 18
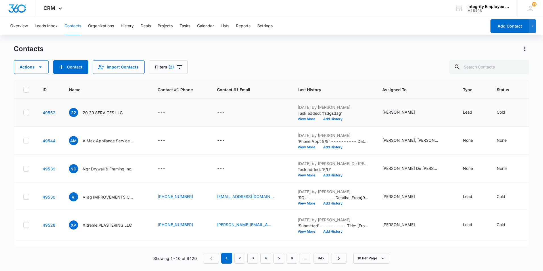
click at [25, 113] on icon at bounding box center [26, 112] width 5 height 5
click at [23, 113] on input "checkbox" at bounding box center [23, 112] width 0 height 0
click at [509, 112] on icon "Status - Cold - Select to Edit Field" at bounding box center [511, 112] width 5 height 5
click at [26, 115] on icon at bounding box center [26, 112] width 5 height 5
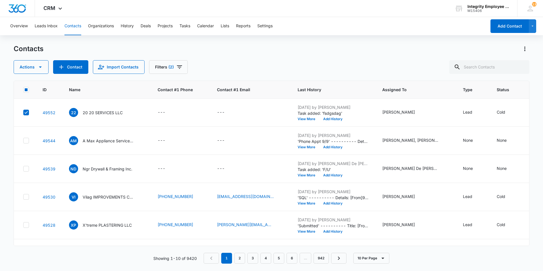
click at [23, 113] on input "checkbox" at bounding box center [23, 112] width 0 height 0
click at [26, 115] on icon at bounding box center [26, 112] width 5 height 5
click at [23, 113] on input "checkbox" at bounding box center [23, 112] width 0 height 0
click at [32, 68] on button "Actions" at bounding box center [31, 67] width 35 height 14
click at [31, 119] on div "Delete" at bounding box center [41, 119] width 41 height 4
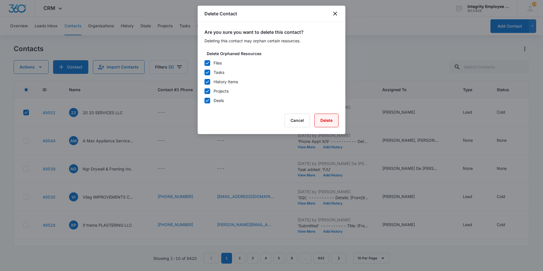
click at [326, 122] on button "Delete" at bounding box center [326, 121] width 24 height 14
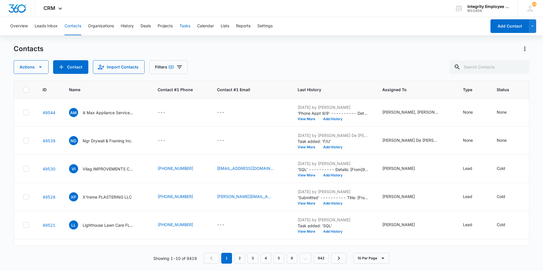
click at [185, 26] on button "Tasks" at bounding box center [184, 26] width 11 height 18
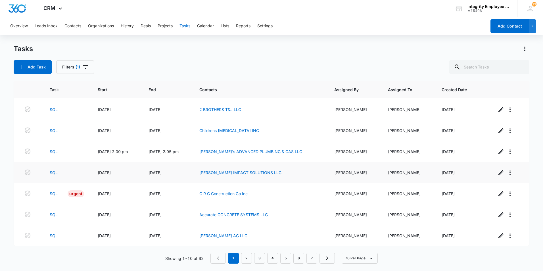
scroll to position [63, 0]
click at [498, 214] on icon "button" at bounding box center [500, 214] width 5 height 5
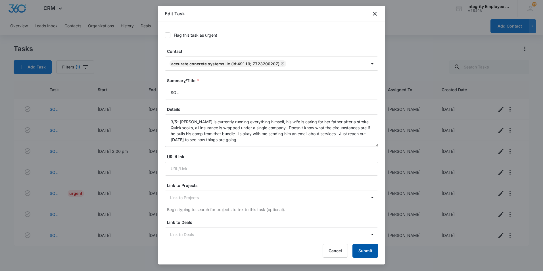
click at [367, 251] on button "Submit" at bounding box center [365, 251] width 26 height 14
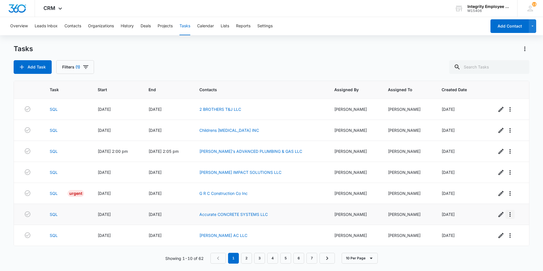
click at [507, 215] on icon "button" at bounding box center [510, 214] width 7 height 7
click at [516, 230] on div "Delete" at bounding box center [514, 230] width 12 height 4
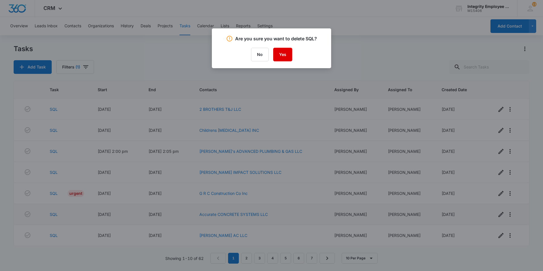
click at [283, 55] on button "Yes" at bounding box center [282, 55] width 19 height 14
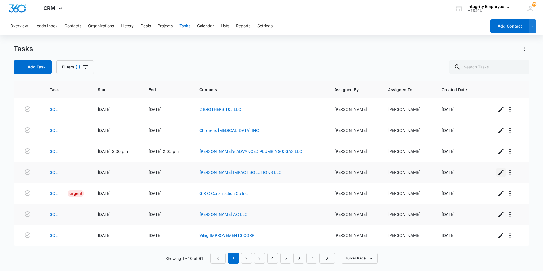
click at [497, 171] on icon "button" at bounding box center [500, 172] width 7 height 7
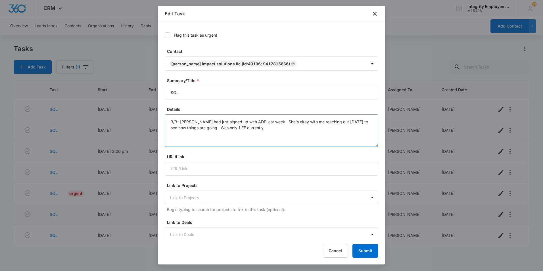
click at [272, 128] on textarea "3/3- [PERSON_NAME] had just signed up with ADP last week. She's okay with me re…" at bounding box center [272, 130] width 214 height 32
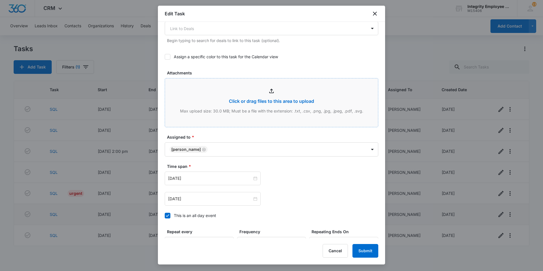
scroll to position [227, 0]
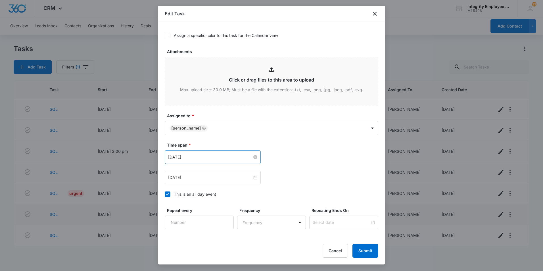
type textarea "3/3- [PERSON_NAME] had just signed up with ADP last week. She's okay with me re…"
click at [211, 157] on input "[DATE]" at bounding box center [210, 157] width 84 height 6
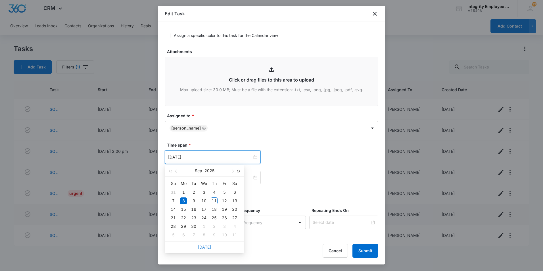
click at [239, 171] on span "button" at bounding box center [238, 171] width 3 height 3
type input "[DATE]"
click at [192, 201] on div "8" at bounding box center [193, 200] width 7 height 7
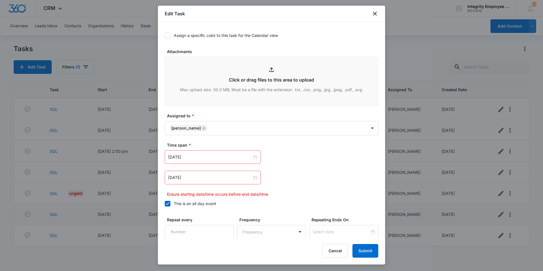
click at [222, 182] on div "[DATE]" at bounding box center [213, 178] width 96 height 14
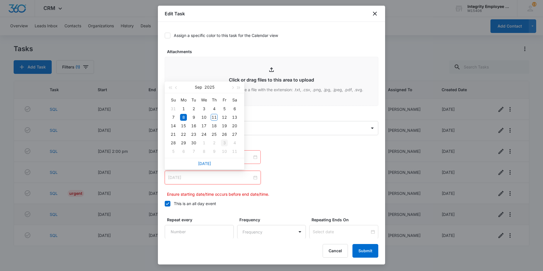
drag, startPoint x: 237, startPoint y: 87, endPoint x: 229, endPoint y: 140, distance: 52.9
click at [238, 116] on div "[DATE] Su Mo Tu We Th Fr Sa 31 1 2 3 4 5 6 7 8 9 10 11 12 13 14 15 16 17 18 19 …" at bounding box center [204, 119] width 79 height 76
click at [193, 117] on div "9" at bounding box center [193, 117] width 7 height 7
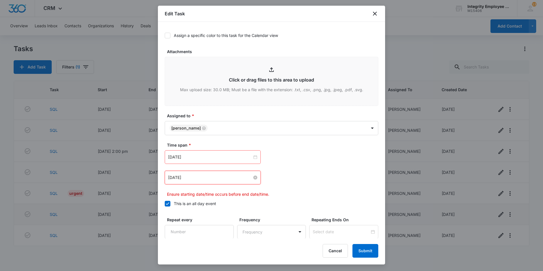
click at [227, 175] on input "[DATE]" at bounding box center [210, 177] width 84 height 6
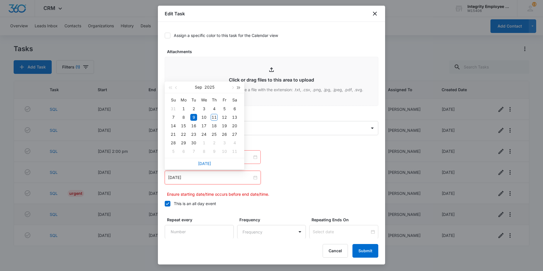
click at [238, 88] on span "button" at bounding box center [238, 87] width 3 height 3
type input "[DATE]"
click at [192, 117] on div "8" at bounding box center [193, 117] width 7 height 7
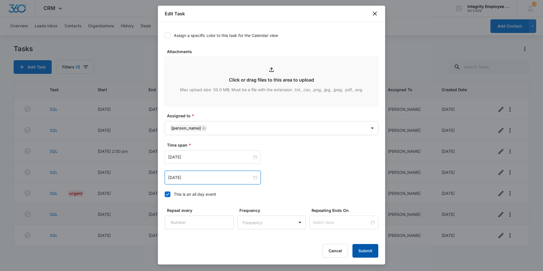
click at [363, 248] on button "Submit" at bounding box center [365, 251] width 26 height 14
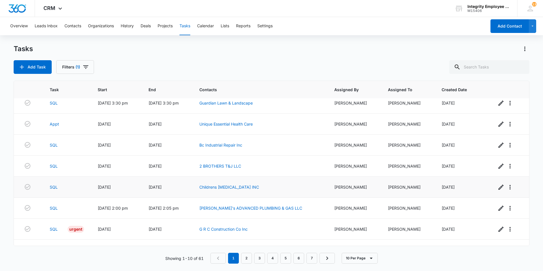
scroll to position [0, 0]
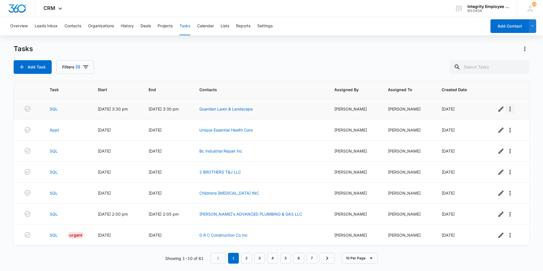
click at [509, 110] on icon "button" at bounding box center [509, 109] width 1 height 5
click at [510, 124] on div "Delete" at bounding box center [514, 125] width 12 height 4
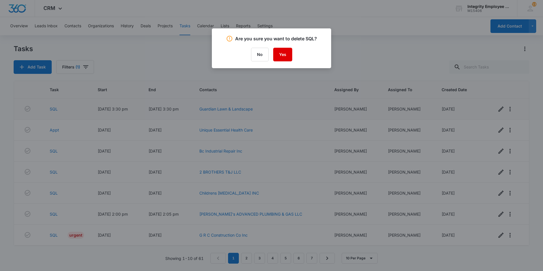
click at [281, 57] on button "Yes" at bounding box center [282, 55] width 19 height 14
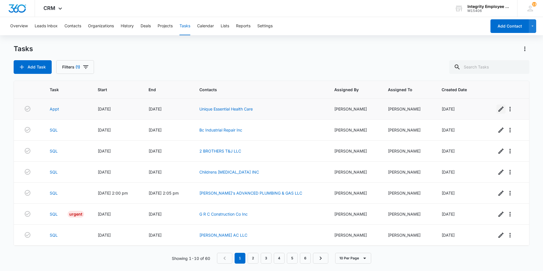
click at [498, 109] on icon "button" at bounding box center [500, 108] width 5 height 5
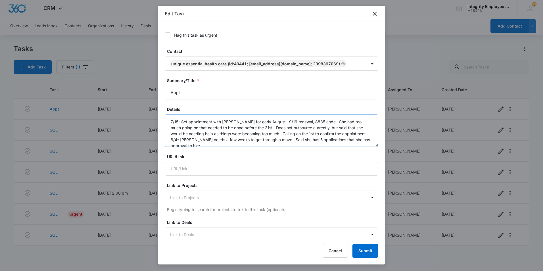
scroll to position [12, 0]
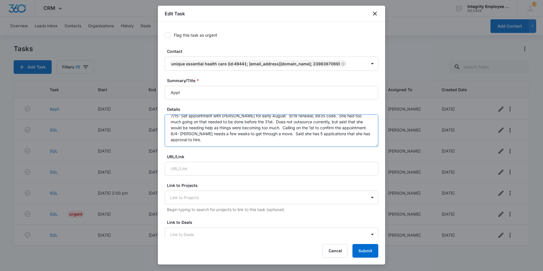
click at [200, 141] on textarea "7/15- Set appointment with [PERSON_NAME] for early August. 9/19 renewal, 8835 c…" at bounding box center [272, 130] width 214 height 32
click at [203, 141] on textarea "7/15- Set appointment with [PERSON_NAME] for early August. 9/19 renewal, 8835 c…" at bounding box center [272, 130] width 214 height 32
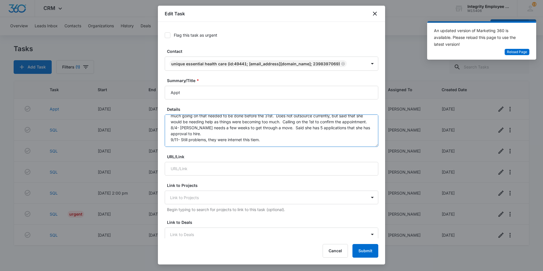
click at [273, 143] on textarea "7/15- Set appointment with [PERSON_NAME] for early August. 9/19 renewal, 8835 c…" at bounding box center [272, 130] width 214 height 32
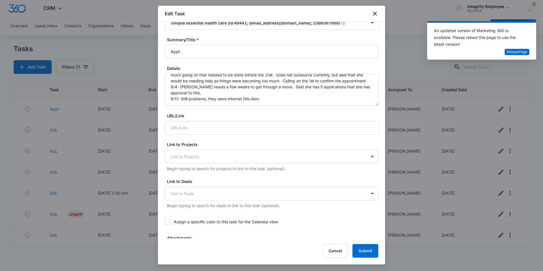
scroll to position [39, 0]
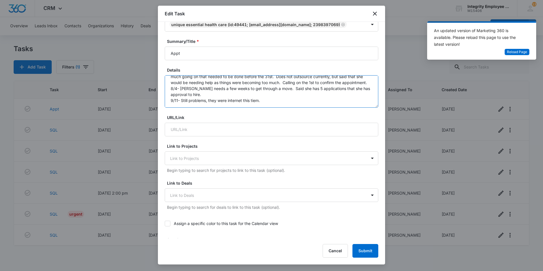
click at [271, 99] on textarea "7/15- Set appointment with [PERSON_NAME] for early August. 9/19 renewal, 8835 c…" at bounding box center [272, 91] width 214 height 32
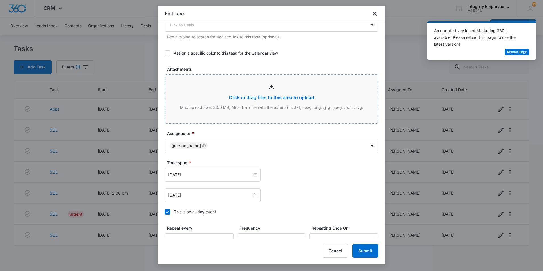
scroll to position [238, 0]
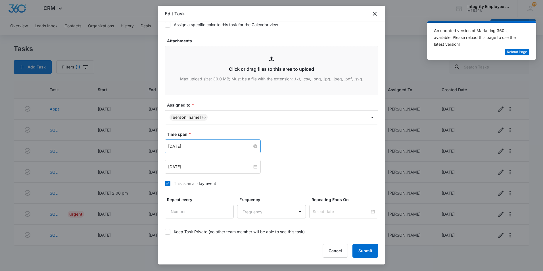
type textarea "7/15- Set appointment with [PERSON_NAME] for early August. 9/19 renewal, 8835 c…"
click at [223, 146] on input "[DATE]" at bounding box center [210, 146] width 84 height 6
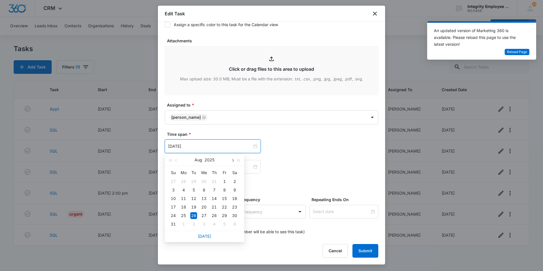
click at [233, 159] on span "button" at bounding box center [232, 160] width 3 height 3
type input "[DATE]"
click at [185, 189] on div "3" at bounding box center [183, 190] width 7 height 7
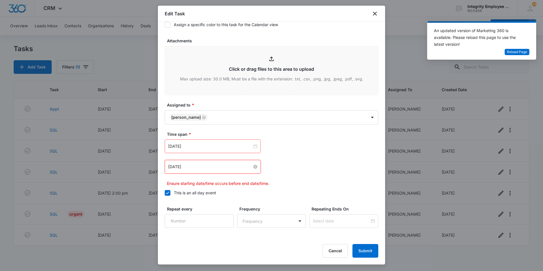
click at [207, 166] on input "[DATE]" at bounding box center [210, 167] width 84 height 6
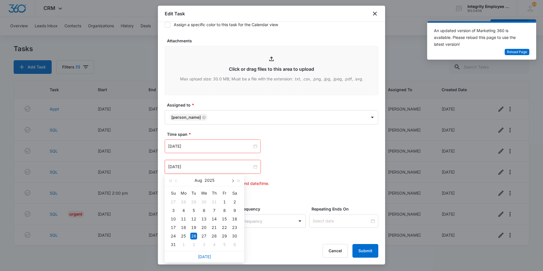
click at [232, 180] on span "button" at bounding box center [232, 180] width 3 height 3
type input "[DATE]"
click at [182, 212] on div "3" at bounding box center [183, 210] width 7 height 7
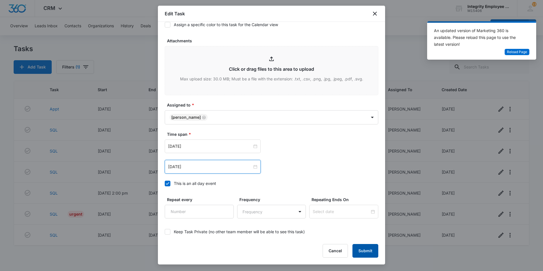
drag, startPoint x: 363, startPoint y: 248, endPoint x: 366, endPoint y: 249, distance: 3.7
click at [363, 248] on button "Submit" at bounding box center [365, 251] width 26 height 14
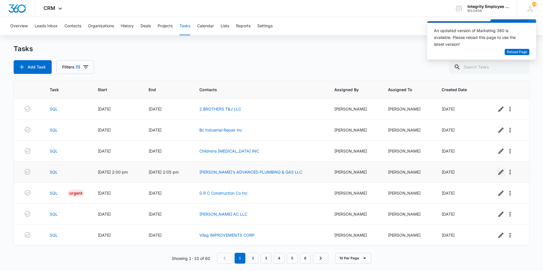
click at [497, 174] on icon "button" at bounding box center [500, 172] width 7 height 7
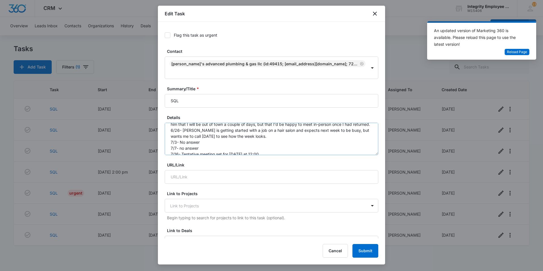
scroll to position [36, 0]
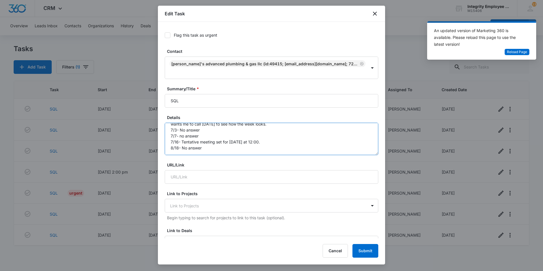
click at [235, 132] on textarea "6/25- [PERSON_NAME] was interested in talking about services for another compan…" at bounding box center [272, 139] width 214 height 32
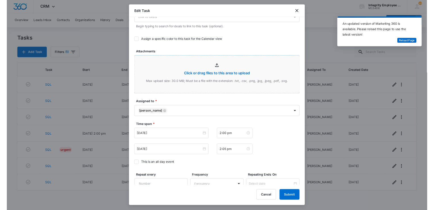
scroll to position [227, 0]
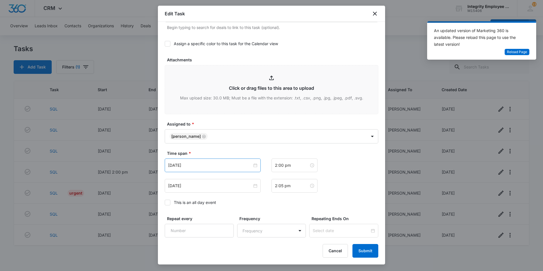
type textarea "6/25- [PERSON_NAME] was interested in talking about services for another compan…"
click at [223, 162] on div "[DATE]" at bounding box center [213, 165] width 96 height 14
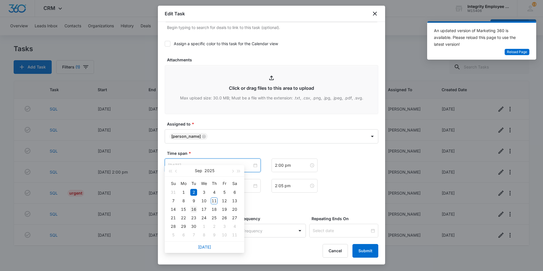
type input "[DATE]"
click at [193, 210] on div "16" at bounding box center [193, 209] width 7 height 7
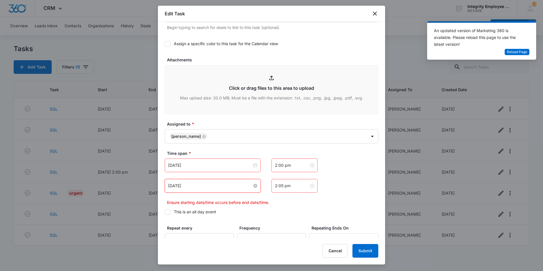
click at [199, 183] on input "[DATE]" at bounding box center [210, 186] width 84 height 6
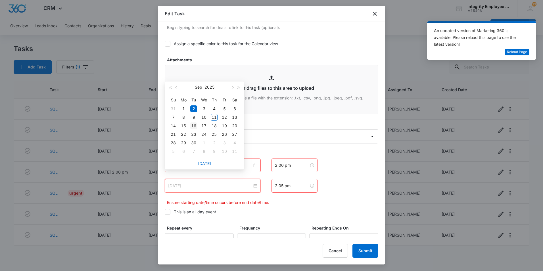
type input "[DATE]"
click at [194, 124] on div "16" at bounding box center [193, 125] width 7 height 7
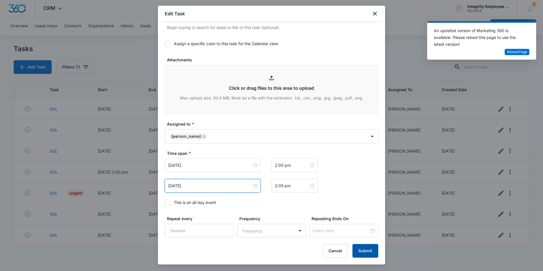
click at [366, 251] on button "Submit" at bounding box center [365, 251] width 26 height 14
click at [357, 251] on div "Cancel Loading Submit" at bounding box center [345, 251] width 65 height 14
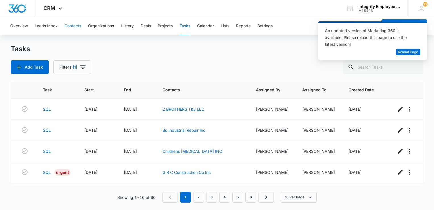
click at [74, 25] on button "Contacts" at bounding box center [72, 26] width 17 height 18
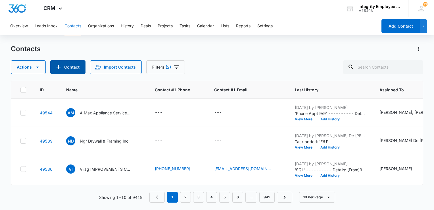
click at [71, 68] on button "Contact" at bounding box center [67, 67] width 35 height 14
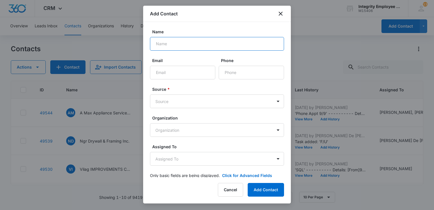
click at [170, 42] on input "Name" at bounding box center [217, 44] width 134 height 14
paste input "Pro Care Landscape Maintenance"
type input "Pro Care Landscape Maintenance"
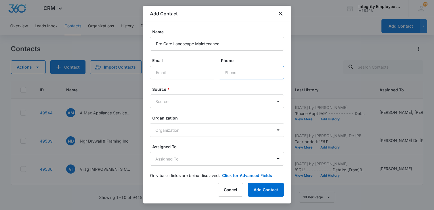
click at [231, 72] on input "Phone" at bounding box center [251, 73] width 65 height 14
paste input "[PHONE_NUMBER]"
type input "[PHONE_NUMBER]"
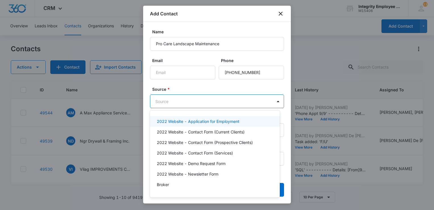
click at [164, 103] on body "CRM Apps Reputation Websites Forms CRM Email Social Shop Payments POS Content A…" at bounding box center [217, 105] width 434 height 210
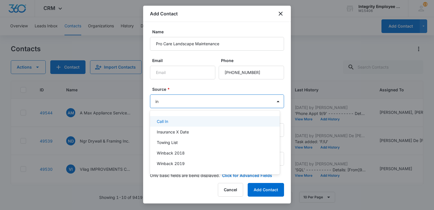
type input "ins"
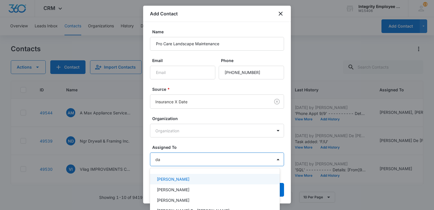
type input "dan"
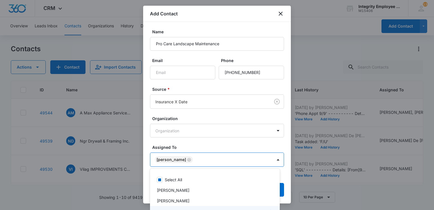
click at [195, 147] on div at bounding box center [217, 105] width 434 height 210
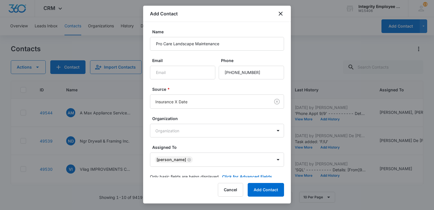
scroll to position [9, 0]
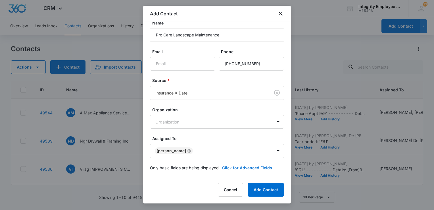
click at [244, 168] on button "Click for Advanced Fields" at bounding box center [247, 167] width 50 height 6
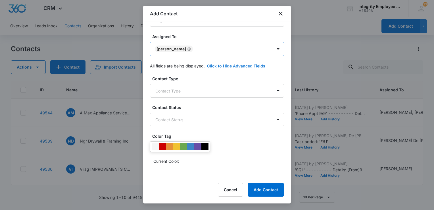
scroll to position [122, 0]
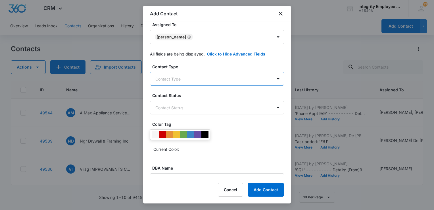
click at [189, 79] on body "CRM Apps Reputation Websites Forms CRM Email Social Shop Payments POS Content A…" at bounding box center [217, 105] width 434 height 210
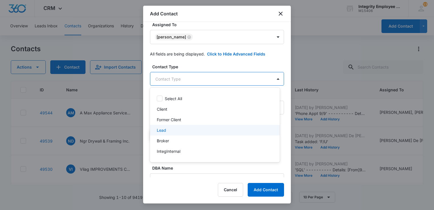
click at [177, 126] on div "Lead" at bounding box center [215, 130] width 130 height 11
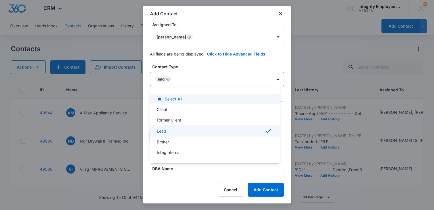
click at [206, 66] on div at bounding box center [217, 105] width 434 height 210
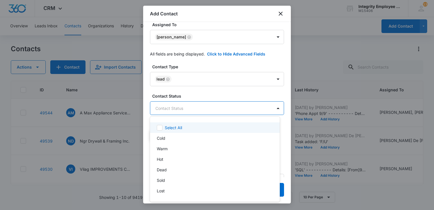
click at [179, 108] on body "CRM Apps Reputation Websites Forms CRM Email Social Shop Payments POS Content A…" at bounding box center [217, 105] width 434 height 210
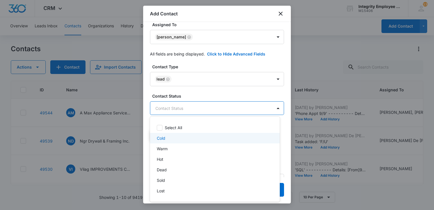
click at [169, 139] on div "Cold" at bounding box center [214, 138] width 115 height 6
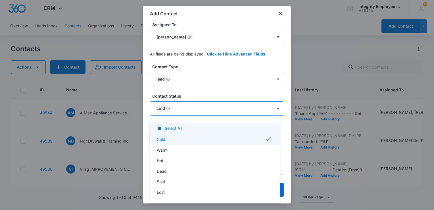
click at [200, 94] on div at bounding box center [217, 105] width 434 height 210
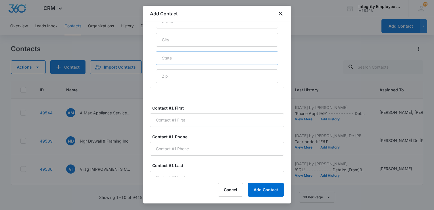
scroll to position [321, 0]
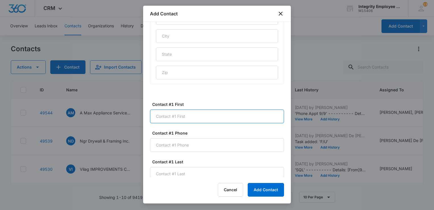
click at [195, 118] on input "Contact #1 First" at bounding box center [217, 116] width 134 height 14
type input "Dawn"
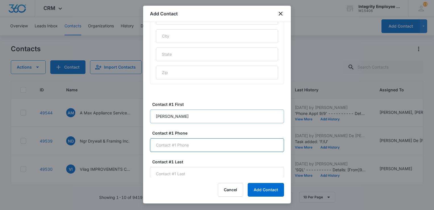
paste input "(727) 821-7695"
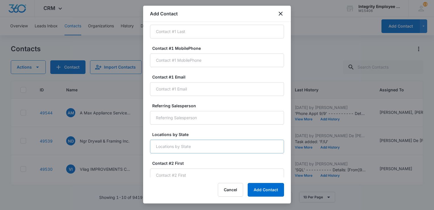
scroll to position [491, 0]
type input "(727) 821-7695"
click at [266, 192] on button "Add Contact" at bounding box center [266, 190] width 36 height 14
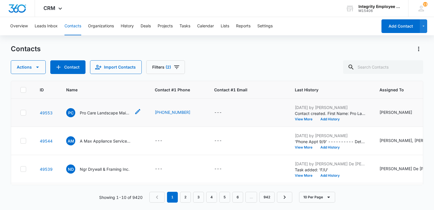
click at [103, 113] on p "Pro Care Landscape Maintenance" at bounding box center [105, 113] width 51 height 6
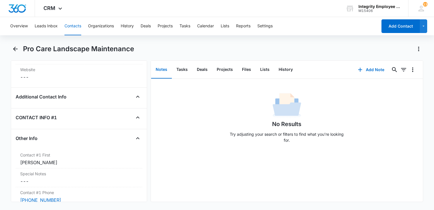
scroll to position [483, 0]
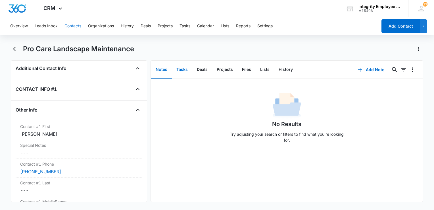
click at [182, 70] on button "Tasks" at bounding box center [182, 70] width 20 height 18
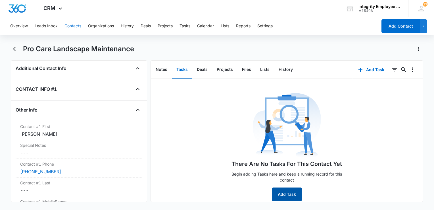
click at [290, 190] on button "Add Task" at bounding box center [287, 194] width 30 height 14
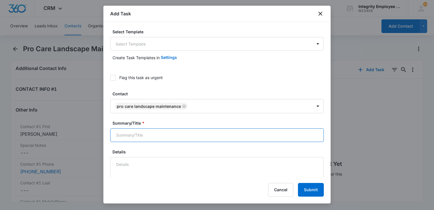
click at [150, 137] on input "Summary/Title *" at bounding box center [217, 135] width 214 height 14
type input "SQL"
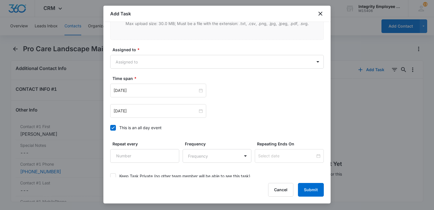
scroll to position [342, 0]
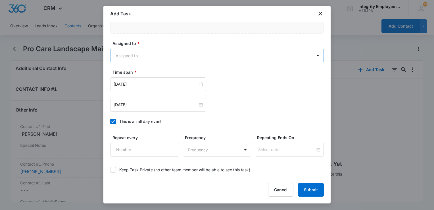
type textarea "9/11- Dawn is with Vensure right now, said that she has shopped the services ar…"
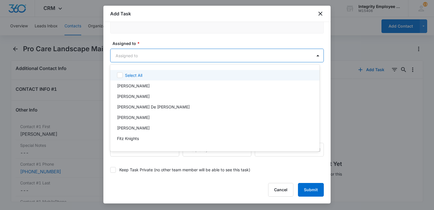
click at [136, 58] on body "CRM Apps Reputation Websites Forms CRM Email Social Shop Payments POS Content A…" at bounding box center [217, 105] width 434 height 210
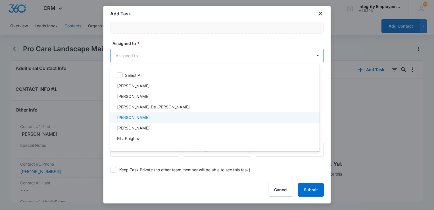
click at [132, 119] on p "[PERSON_NAME]" at bounding box center [133, 117] width 33 height 6
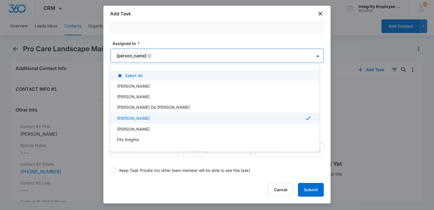
click at [196, 43] on div at bounding box center [217, 105] width 434 height 210
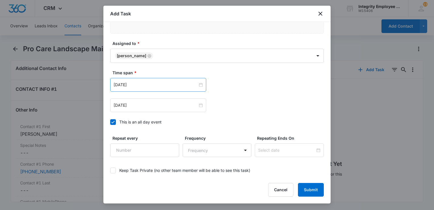
click at [158, 88] on div "[DATE]" at bounding box center [158, 85] width 96 height 14
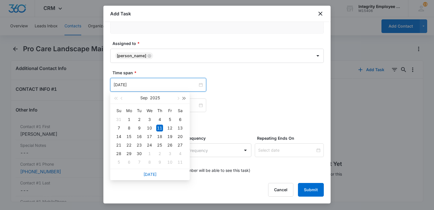
click at [183, 98] on span "button" at bounding box center [184, 98] width 3 height 3
type input "[DATE]"
click at [150, 129] on div "9" at bounding box center [149, 127] width 7 height 7
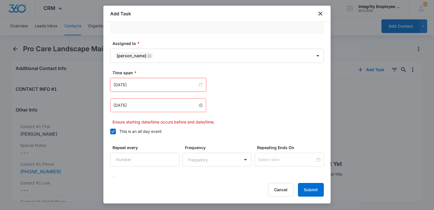
click at [171, 107] on input "[DATE]" at bounding box center [156, 105] width 84 height 6
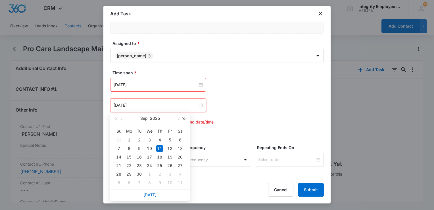
click at [183, 119] on span "button" at bounding box center [184, 118] width 3 height 3
type input "[DATE]"
click at [149, 147] on div "9" at bounding box center [149, 148] width 7 height 7
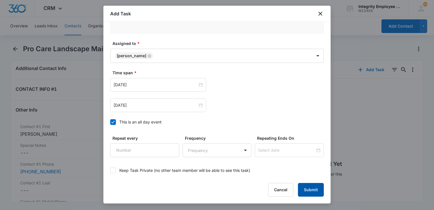
click at [314, 194] on button "Submit" at bounding box center [311, 190] width 26 height 14
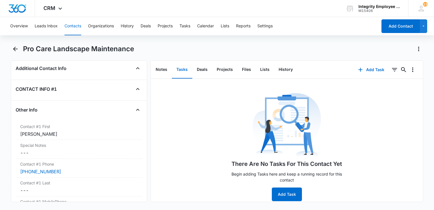
scroll to position [0, 0]
